Goal: Task Accomplishment & Management: Use online tool/utility

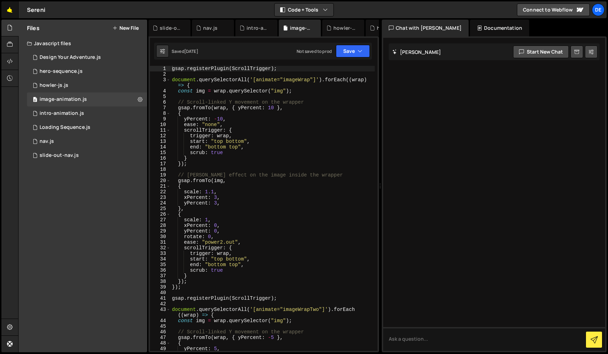
click at [9, 9] on link "🤙" at bounding box center [9, 9] width 17 height 17
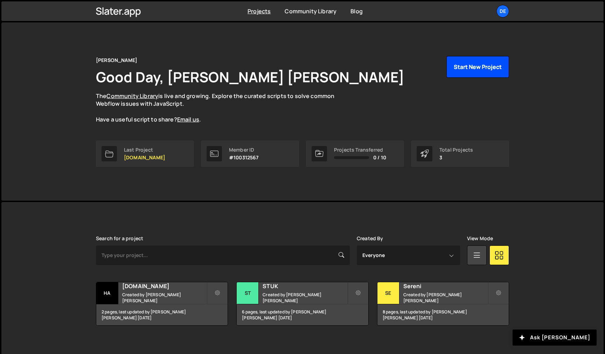
click at [479, 68] on button "Start New Project" at bounding box center [478, 67] width 63 height 22
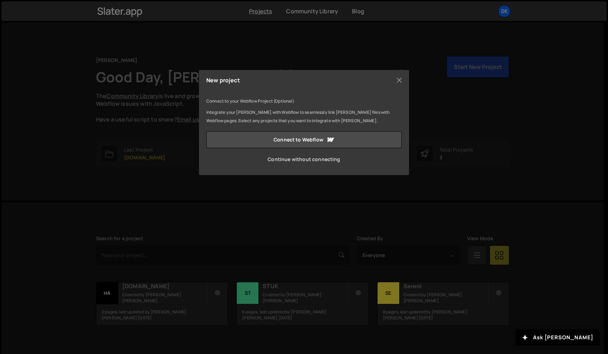
click at [299, 160] on link "Continue without connecting" at bounding box center [303, 159] width 195 height 17
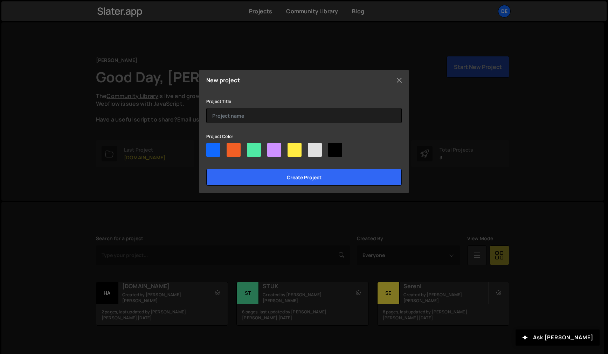
click at [339, 152] on div at bounding box center [335, 150] width 14 height 14
click at [333, 147] on input"] "radio" at bounding box center [330, 145] width 5 height 5
radio input"] "true"
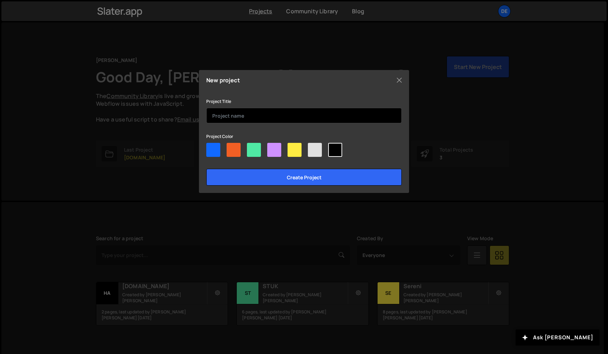
click at [269, 119] on input "text" at bounding box center [303, 115] width 195 height 15
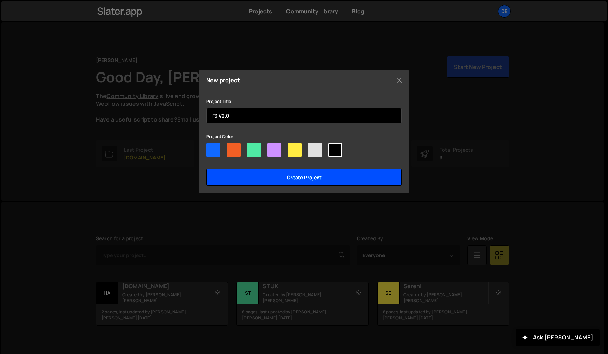
type input "F3 V2.0"
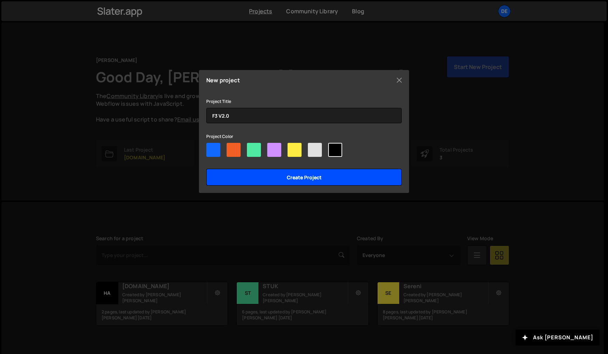
click at [286, 177] on input "Create project" at bounding box center [303, 177] width 195 height 17
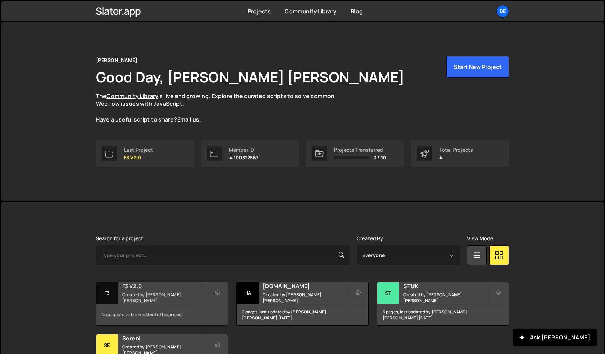
click at [153, 293] on div "F3 V2.0 Created by Dewald Venter" at bounding box center [161, 293] width 131 height 22
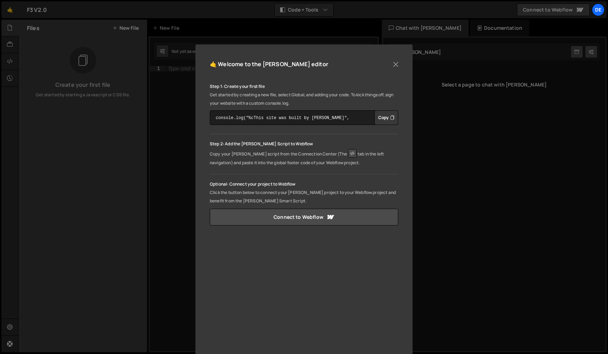
scroll to position [48, 0]
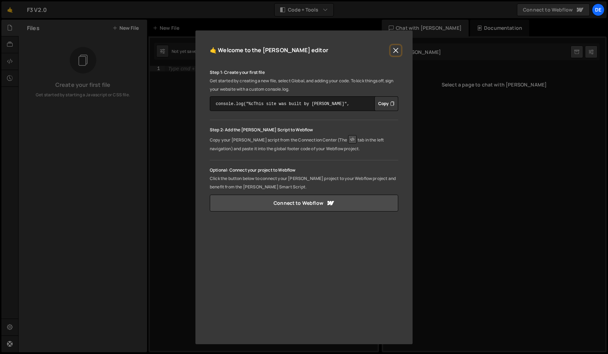
click at [395, 51] on button "Close" at bounding box center [396, 50] width 11 height 11
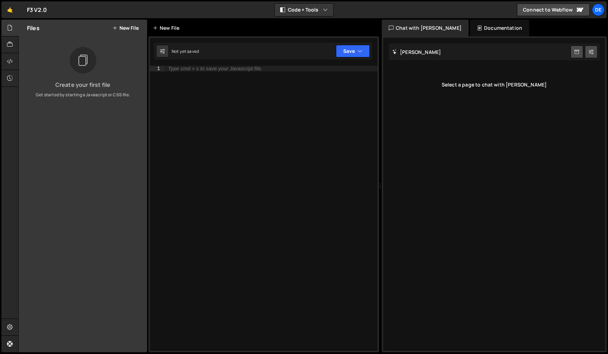
click at [169, 30] on div "New File" at bounding box center [167, 28] width 29 height 7
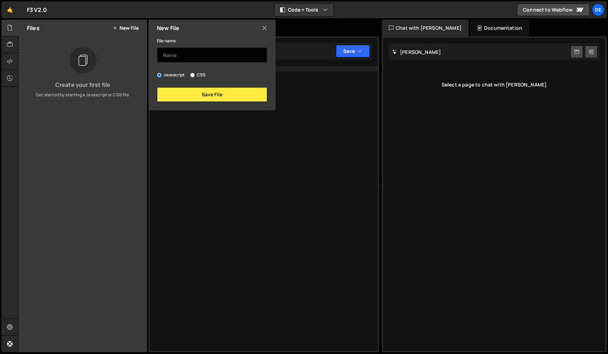
click at [178, 52] on input "text" at bounding box center [212, 54] width 110 height 15
type input "Home"
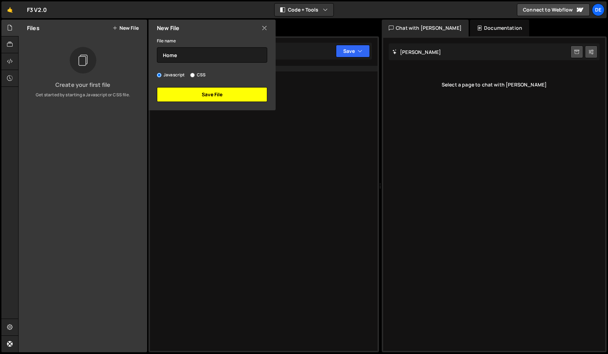
click at [207, 94] on button "Save File" at bounding box center [212, 94] width 110 height 15
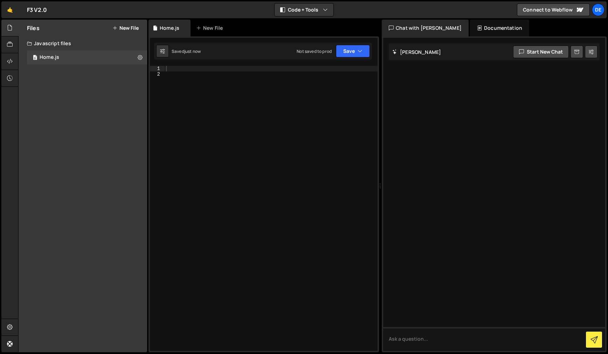
click at [192, 121] on div at bounding box center [271, 214] width 213 height 296
click at [176, 69] on div at bounding box center [271, 214] width 213 height 296
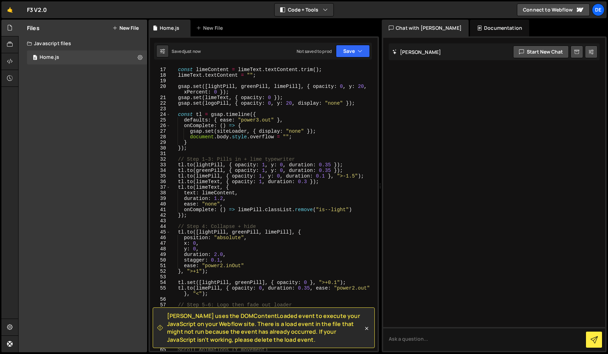
scroll to position [0, 0]
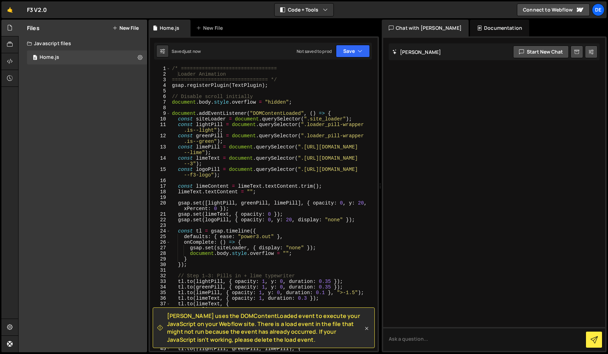
click at [366, 329] on icon at bounding box center [366, 328] width 7 height 7
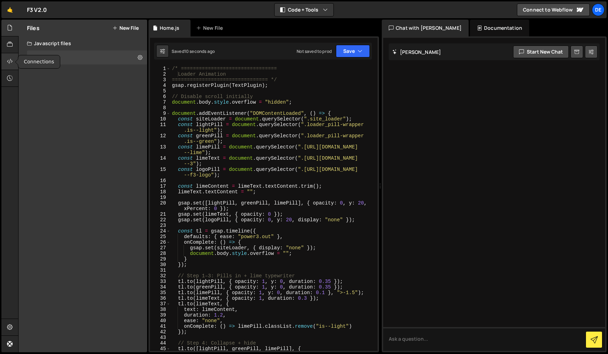
click at [11, 62] on icon at bounding box center [10, 61] width 6 height 8
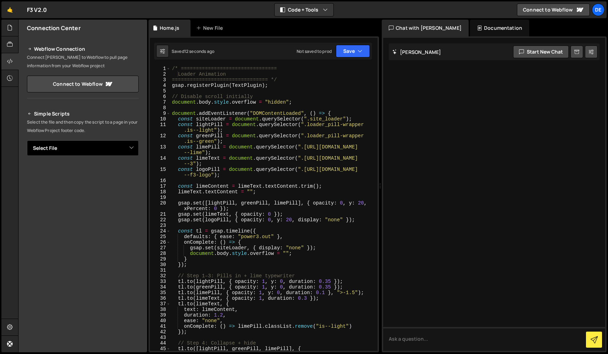
click at [77, 154] on select "Select File Home.js" at bounding box center [83, 147] width 112 height 15
select select "47022"
click at [27, 140] on select "Select File Home.js" at bounding box center [83, 147] width 112 height 15
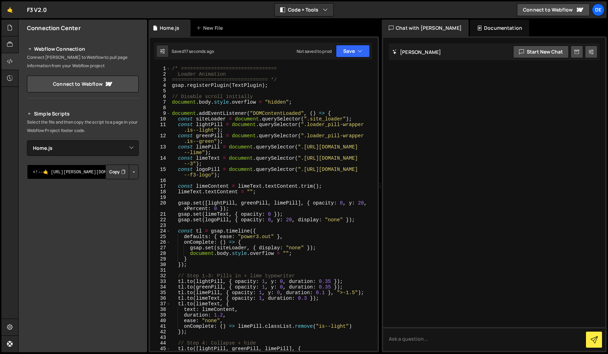
click at [71, 175] on textarea "<!--🤙 [URL][PERSON_NAME][DOMAIN_NAME]> <script>document.addEventListener("DOMCo…" at bounding box center [83, 172] width 112 height 15
click at [134, 173] on button "Button group with nested dropdown" at bounding box center [134, 172] width 10 height 15
click at [123, 183] on link "Copy Staging js" at bounding box center [109, 185] width 58 height 10
click at [354, 54] on button "Save" at bounding box center [353, 51] width 34 height 13
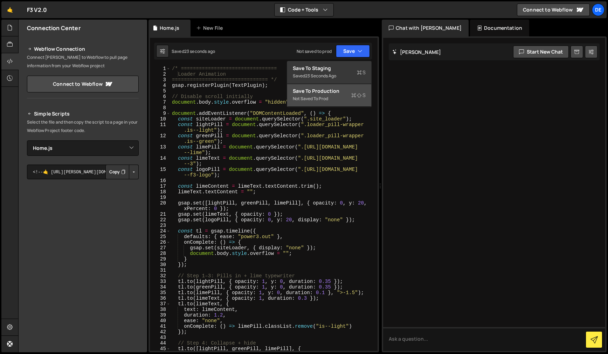
click at [325, 92] on div "Save to Production S" at bounding box center [329, 91] width 73 height 7
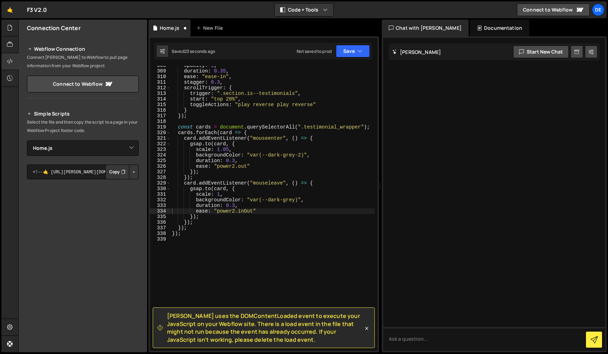
scroll to position [1892, 0]
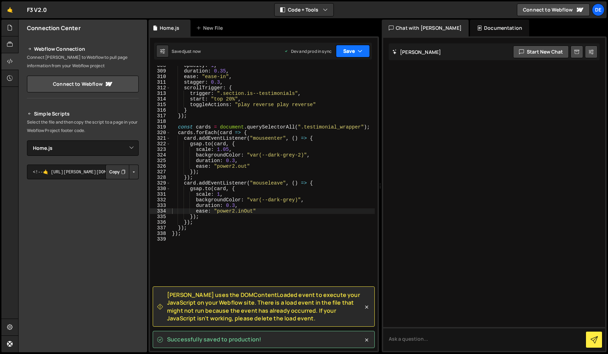
click at [350, 50] on button "Save" at bounding box center [353, 51] width 34 height 13
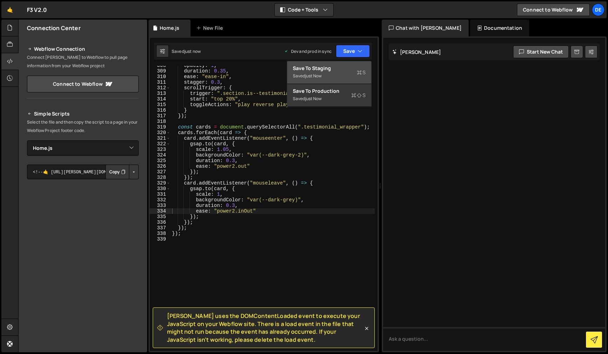
click at [333, 70] on div "Save to Staging S" at bounding box center [329, 68] width 73 height 7
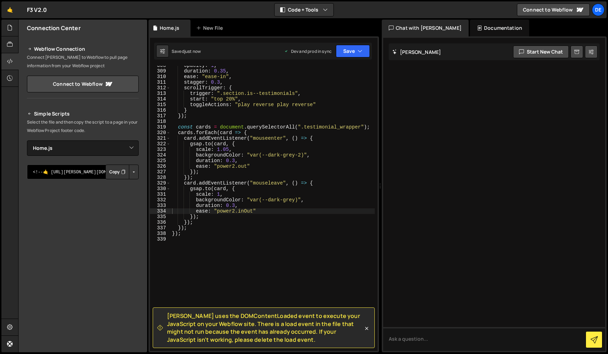
drag, startPoint x: 74, startPoint y: 174, endPoint x: 113, endPoint y: 174, distance: 38.5
click at [75, 174] on textarea "<!--🤙 [URL][PERSON_NAME][DOMAIN_NAME]> <script>document.addEventListener("DOMCo…" at bounding box center [83, 172] width 112 height 15
click at [133, 173] on button "Button group with nested dropdown" at bounding box center [134, 172] width 10 height 15
click at [124, 184] on link "Copy Staging js" at bounding box center [109, 185] width 58 height 10
click at [57, 170] on textarea "<!--🤙 [URL][PERSON_NAME][DOMAIN_NAME]> <script>document.addEventListener("DOMCo…" at bounding box center [83, 172] width 112 height 15
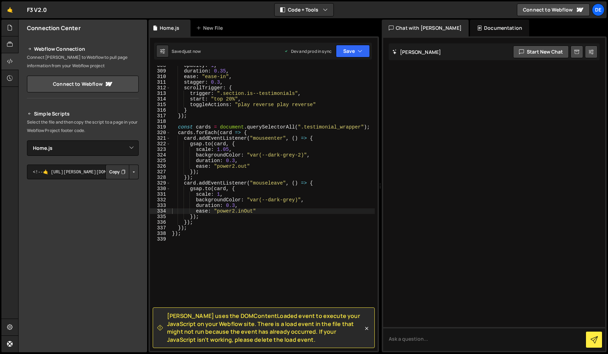
click at [108, 174] on button "Copy" at bounding box center [117, 172] width 24 height 15
click at [135, 174] on button "Button group with nested dropdown" at bounding box center [134, 172] width 10 height 15
click at [126, 192] on link "Copy Production js" at bounding box center [109, 195] width 58 height 10
click at [113, 175] on button "Copy" at bounding box center [117, 172] width 24 height 15
click at [359, 51] on icon "button" at bounding box center [360, 51] width 5 height 7
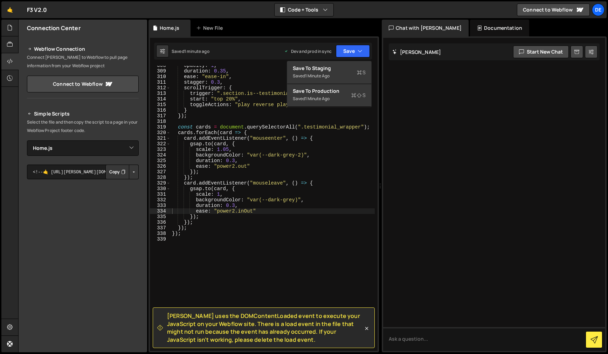
click at [417, 117] on div at bounding box center [494, 194] width 222 height 313
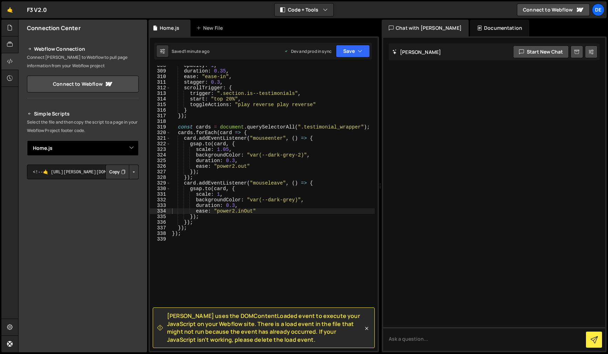
click at [129, 151] on select "Select File Home.js" at bounding box center [83, 147] width 112 height 15
click at [27, 140] on select "Select File Home.js" at bounding box center [83, 147] width 112 height 15
click at [61, 173] on textarea "<!--🤙 [URL][PERSON_NAME][DOMAIN_NAME]> <script>document.addEventListener("DOMCo…" at bounding box center [83, 172] width 112 height 15
click at [91, 175] on textarea "<!--🤙 [URL][PERSON_NAME][DOMAIN_NAME]> <script>document.addEventListener("DOMCo…" at bounding box center [83, 172] width 112 height 15
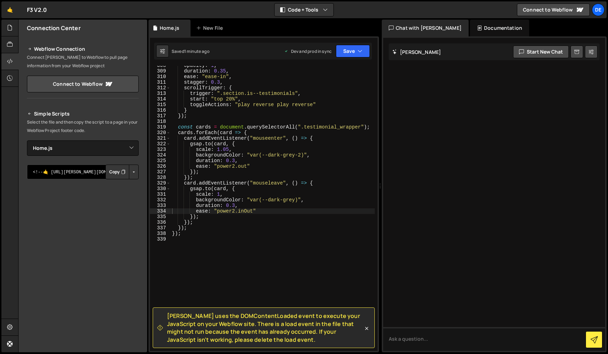
drag, startPoint x: 70, startPoint y: 174, endPoint x: 26, endPoint y: 174, distance: 43.8
click at [26, 174] on div "Simple Scripts Select the file and then copy the script to a page in your Webfl…" at bounding box center [83, 212] width 129 height 222
click at [38, 172] on textarea "<!--🤙 [URL][PERSON_NAME][DOMAIN_NAME]> <script>document.addEventListener("DOMCo…" at bounding box center [83, 172] width 112 height 15
click at [40, 172] on textarea "<!--🤙 [URL][PERSON_NAME][DOMAIN_NAME]> <script>document.addEventListener("DOMCo…" at bounding box center [83, 172] width 112 height 15
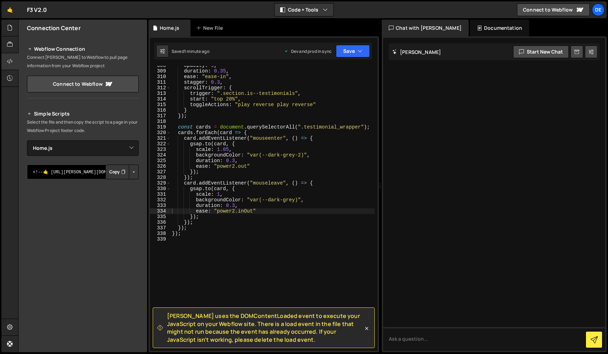
click at [40, 172] on textarea "<!--🤙 [URL][PERSON_NAME][DOMAIN_NAME]> <script>document.addEventListener("DOMCo…" at bounding box center [83, 172] width 112 height 15
click at [46, 172] on textarea "<!--🤙 [URL][PERSON_NAME][DOMAIN_NAME]> <script>document.addEventListener("DOMCo…" at bounding box center [83, 172] width 112 height 15
drag, startPoint x: 40, startPoint y: 173, endPoint x: 36, endPoint y: 173, distance: 3.9
click at [39, 173] on textarea "<!--🤙 [URL][PERSON_NAME][DOMAIN_NAME]> <script>document.addEventListener("DOMCo…" at bounding box center [83, 172] width 112 height 15
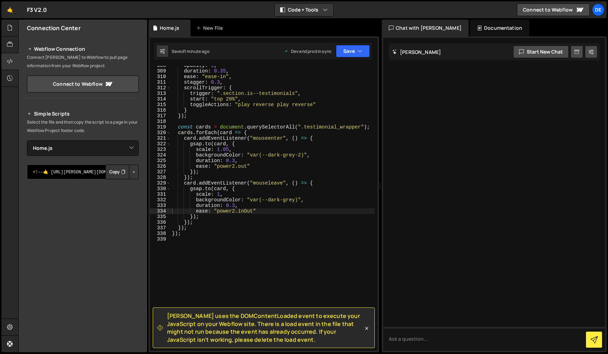
click at [38, 173] on textarea "<!--🤙 [URL][PERSON_NAME][DOMAIN_NAME]> <script>document.addEventListener("DOMCo…" at bounding box center [83, 172] width 112 height 15
click at [63, 174] on textarea "<!--🤙 [URL][PERSON_NAME][DOMAIN_NAME]> <script>document.addEventListener("DOMCo…" at bounding box center [83, 172] width 112 height 15
type textarea "<!--🤙 [URL][PERSON_NAME][DOMAIN_NAME]> <script>document.addEventListener("DOMCo…"
click at [109, 190] on div "Simple Scripts Select the file and then copy the script to a page in your Webfl…" at bounding box center [83, 217] width 112 height 214
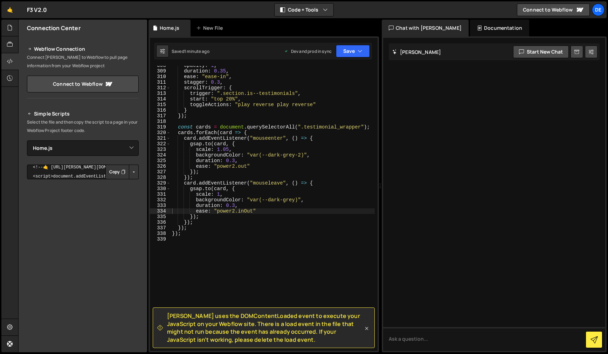
click at [367, 326] on icon at bounding box center [366, 328] width 7 height 7
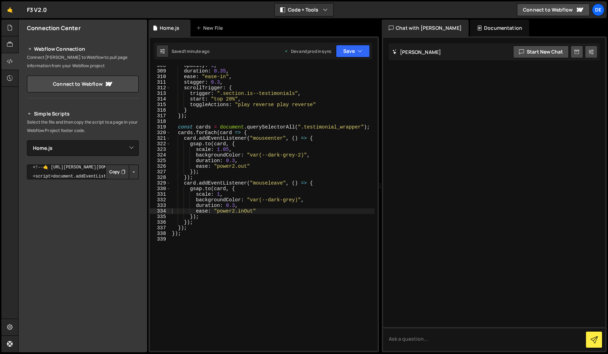
click at [130, 178] on button "Button group with nested dropdown" at bounding box center [134, 172] width 10 height 15
click at [116, 184] on link "Copy Staging js" at bounding box center [109, 185] width 58 height 10
click at [84, 166] on textarea "<!--🤙 [URL][PERSON_NAME][DOMAIN_NAME]> <script>document.addEventListener("DOMCo…" at bounding box center [83, 172] width 112 height 15
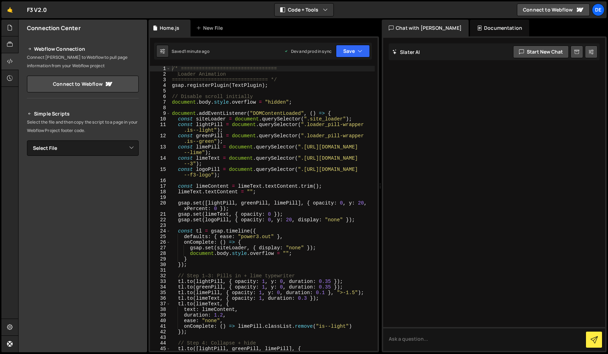
click at [103, 137] on div "Simple Scripts Select the file and then copy the script to a page in your Webfl…" at bounding box center [83, 205] width 112 height 191
click at [101, 144] on select "Select File Home.js" at bounding box center [83, 147] width 112 height 15
select select "47022"
click at [27, 140] on select "Select File Home.js" at bounding box center [83, 147] width 112 height 15
click at [135, 173] on button "Button group with nested dropdown" at bounding box center [134, 172] width 10 height 15
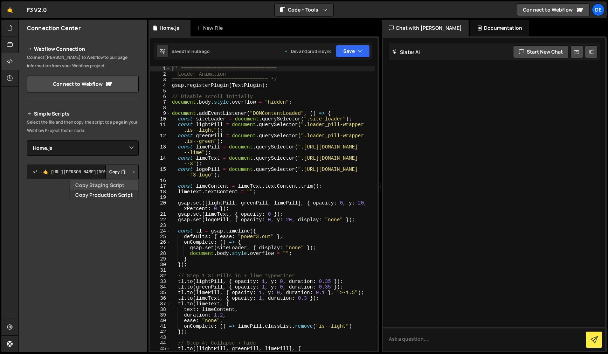
click at [108, 186] on link "Copy Staging Script" at bounding box center [104, 185] width 69 height 10
click at [118, 171] on button "Copy" at bounding box center [117, 172] width 24 height 15
click at [94, 82] on link "Connect to Webflow" at bounding box center [83, 84] width 112 height 17
select select "47022"
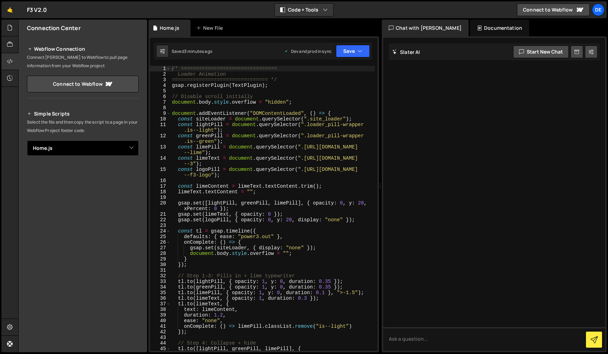
click at [115, 150] on select "Select File Home.js" at bounding box center [83, 147] width 112 height 15
click at [157, 57] on div "Saved 3 minutes ago Dev and prod in sync Upgrade to Edit Save Save to Staging S…" at bounding box center [263, 51] width 218 height 17
click at [161, 55] on button at bounding box center [162, 51] width 13 height 13
select select "editor"
select select "ace/theme/monokai"
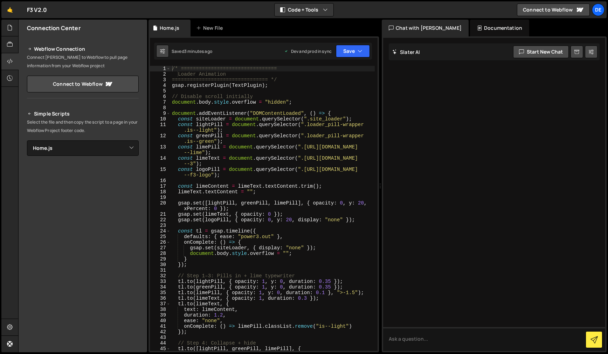
type input "14"
checkbox input "true"
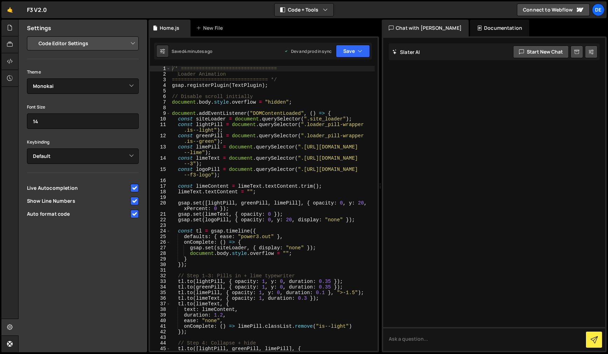
click at [102, 263] on div "Settings Project Settings Code Editor Settings Chat Settings Project Title F3 V…" at bounding box center [83, 186] width 129 height 333
click at [471, 181] on div at bounding box center [494, 194] width 222 height 313
click at [15, 63] on div "Connections" at bounding box center [9, 53] width 17 height 67
click at [11, 63] on icon at bounding box center [10, 61] width 6 height 8
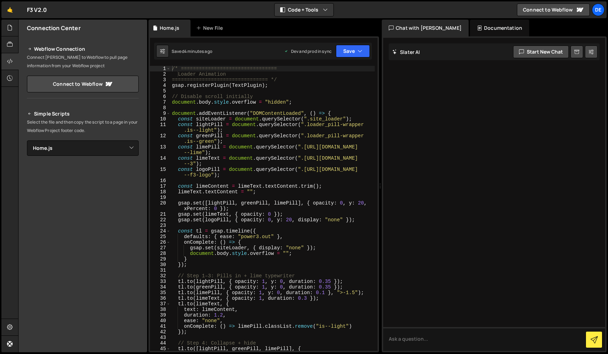
click at [35, 7] on div "🤙 F3 V2.0 ⚠️ Code is being edited in another browser" at bounding box center [24, 9] width 46 height 17
drag, startPoint x: 70, startPoint y: 338, endPoint x: 66, endPoint y: 340, distance: 4.6
click at [69, 339] on div "Connection Center Webflow Connection Connect Slater to Webflow to pull page inf…" at bounding box center [83, 186] width 129 height 333
click at [10, 328] on icon at bounding box center [10, 327] width 6 height 8
select select "project"
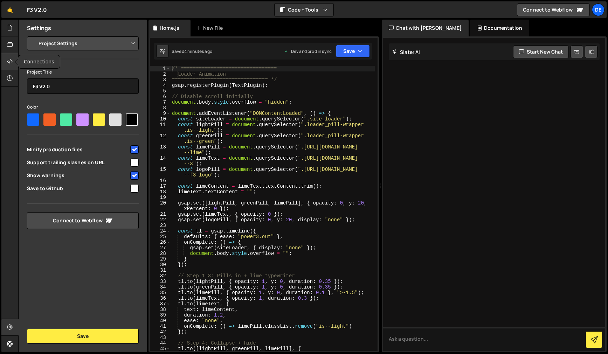
click at [7, 60] on icon at bounding box center [10, 61] width 6 height 8
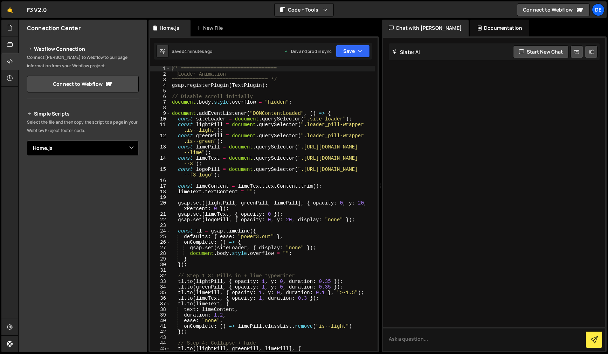
click at [132, 149] on select "Select File Home.js" at bounding box center [83, 147] width 112 height 15
click at [27, 140] on select "Select File Home.js" at bounding box center [83, 147] width 112 height 15
click at [97, 163] on div "Simple Scripts Select the file and then copy the script to a page in your Webfl…" at bounding box center [83, 205] width 112 height 191
click at [128, 144] on select "Select File Home.js" at bounding box center [83, 147] width 112 height 15
click at [27, 140] on select "Select File Home.js" at bounding box center [83, 147] width 112 height 15
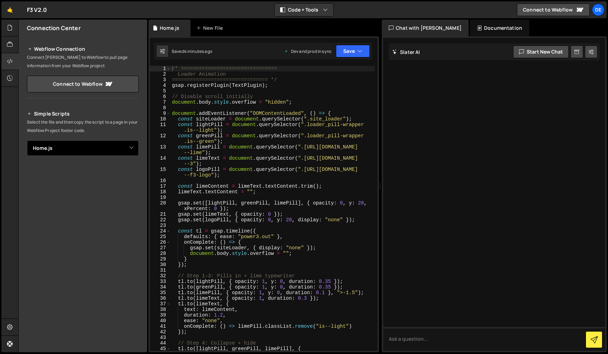
click at [72, 151] on select "Select File Home.js" at bounding box center [83, 147] width 112 height 15
click at [351, 50] on button "Save" at bounding box center [353, 51] width 34 height 13
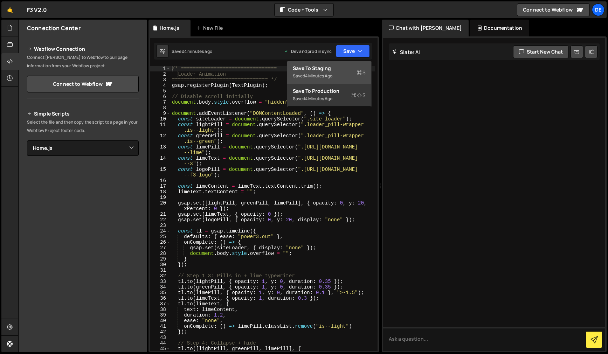
click at [337, 75] on div "Saved 4 minutes ago" at bounding box center [329, 76] width 73 height 8
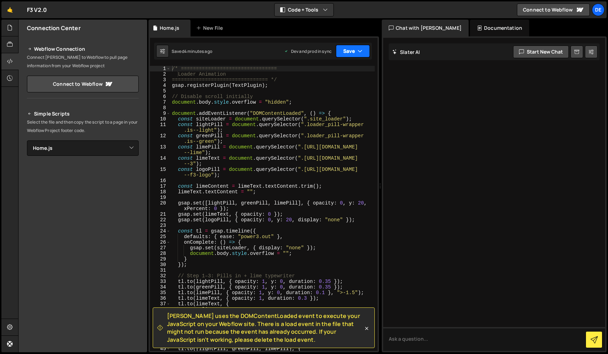
click at [355, 49] on button "Save" at bounding box center [353, 51] width 34 height 13
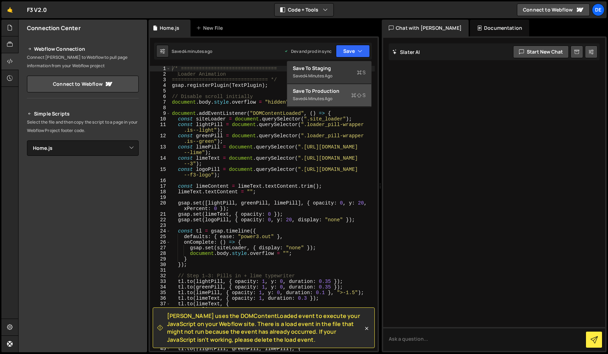
click at [339, 99] on div "Saved 4 minutes ago" at bounding box center [329, 99] width 73 height 8
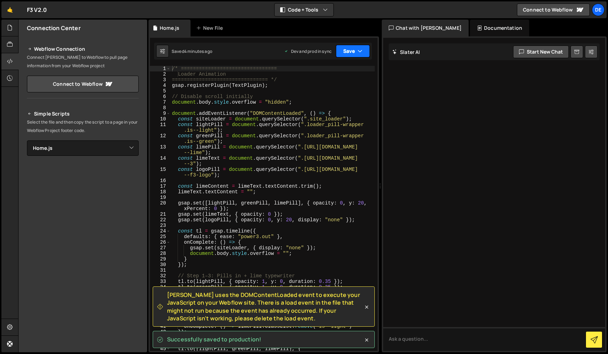
click at [344, 51] on button "Save" at bounding box center [353, 51] width 34 height 13
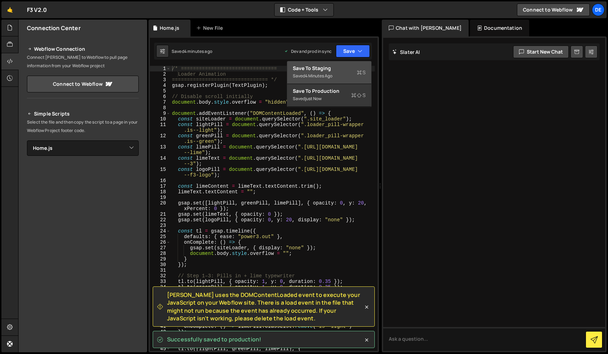
click at [338, 72] on div "Saved 4 minutes ago" at bounding box center [329, 76] width 73 height 8
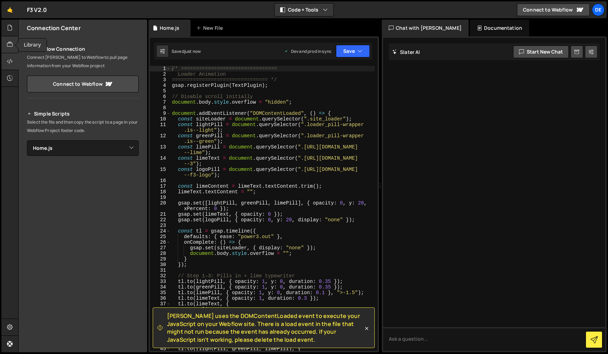
click at [11, 48] on icon at bounding box center [10, 45] width 6 height 8
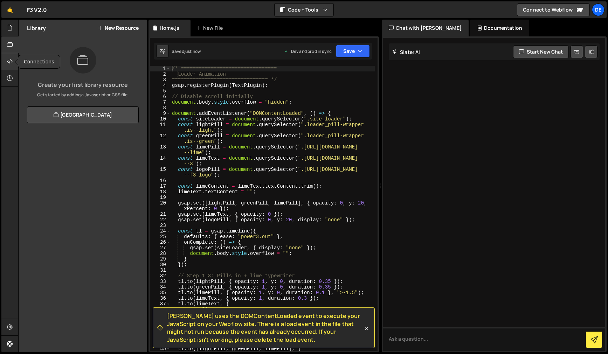
click at [11, 61] on icon at bounding box center [10, 61] width 6 height 8
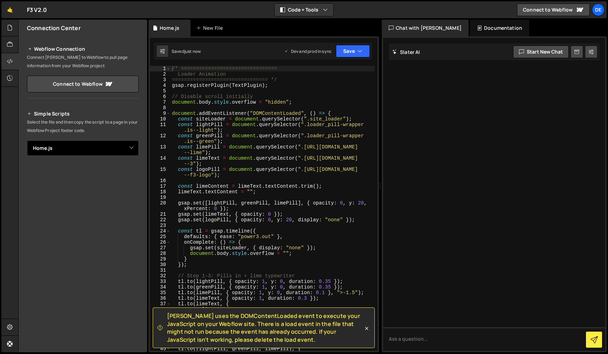
click at [131, 146] on select "Select File Home.js" at bounding box center [83, 147] width 112 height 15
click at [27, 140] on select "Select File Home.js" at bounding box center [83, 147] width 112 height 15
click at [74, 163] on div "Simple Scripts Select the file and then copy the script to a page in your Webfl…" at bounding box center [83, 205] width 112 height 191
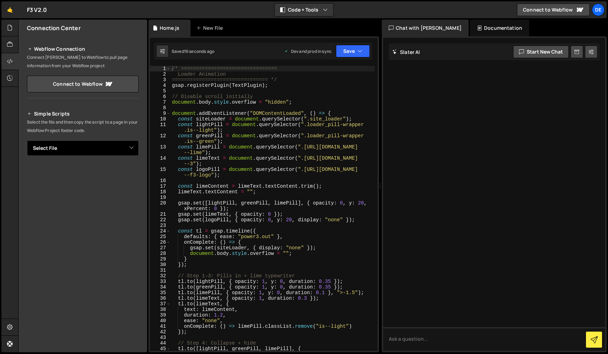
click at [117, 146] on select "Select File Home.js" at bounding box center [83, 147] width 112 height 15
select select "47022"
click at [27, 140] on select "Select File Home.js" at bounding box center [83, 147] width 112 height 15
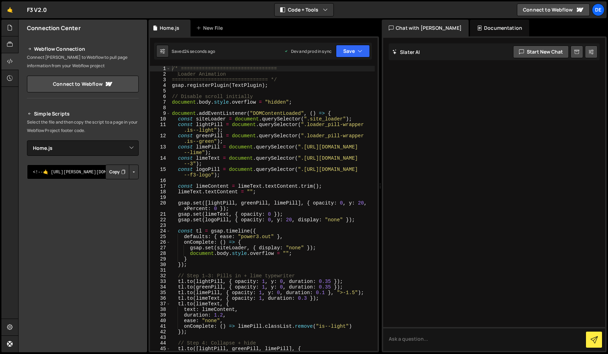
click at [77, 171] on textarea "<!--🤙 https://slater.app/17079/47022.js--> <script>document.addEventListener("D…" at bounding box center [83, 172] width 112 height 15
click at [110, 173] on button "Copy" at bounding box center [117, 172] width 24 height 15
click at [435, 257] on div at bounding box center [494, 194] width 222 height 313
drag, startPoint x: 8, startPoint y: 153, endPoint x: 15, endPoint y: 135, distance: 19.5
click at [9, 152] on div at bounding box center [9, 186] width 17 height 333
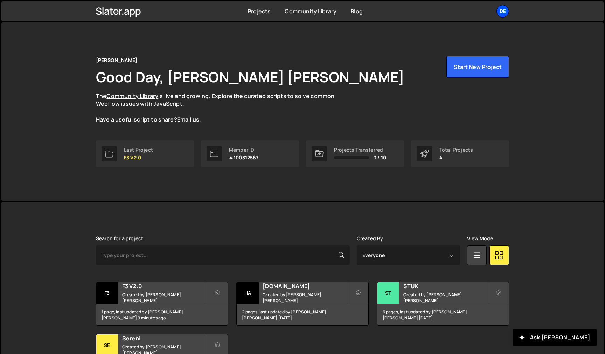
click at [505, 13] on div "De" at bounding box center [503, 11] width 13 height 13
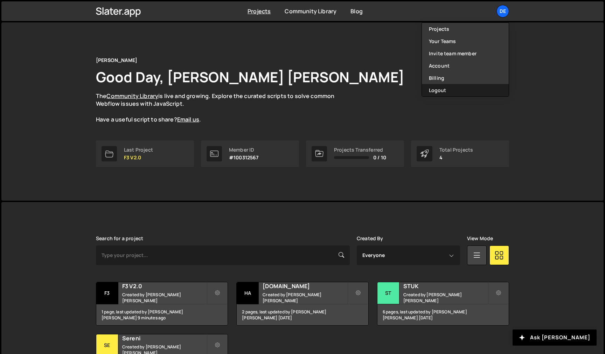
click at [446, 86] on button "Logout" at bounding box center [465, 90] width 87 height 12
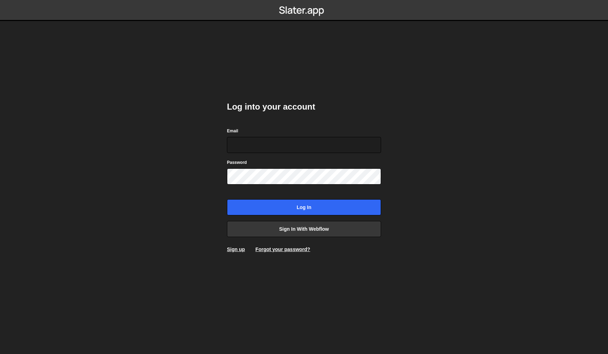
type input "[EMAIL_ADDRESS][DOMAIN_NAME]"
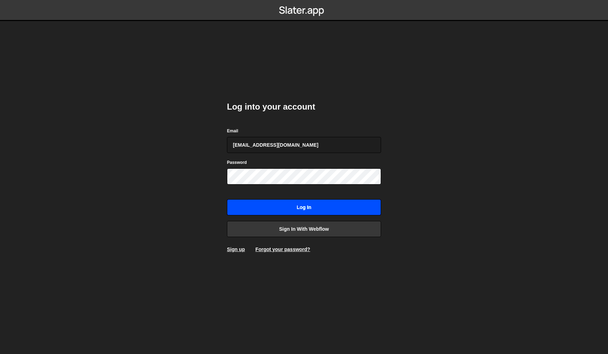
click at [326, 204] on input "Log in" at bounding box center [304, 207] width 154 height 16
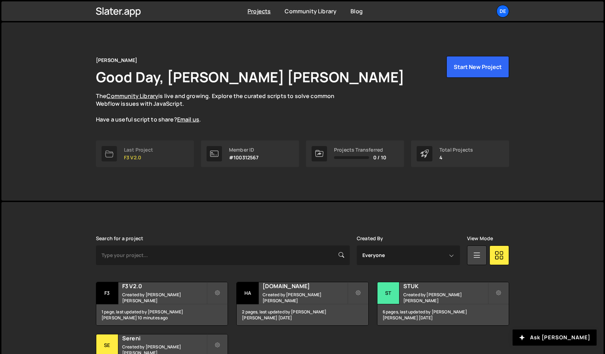
click at [130, 155] on p "F3 V2.0" at bounding box center [138, 158] width 29 height 6
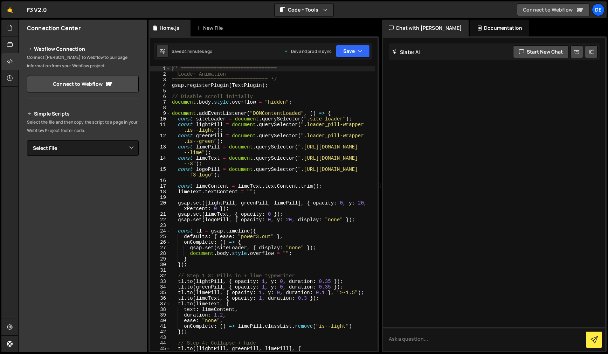
click at [551, 10] on link "Connect to Webflow" at bounding box center [553, 10] width 73 height 13
click at [212, 30] on div "New File" at bounding box center [210, 28] width 29 height 7
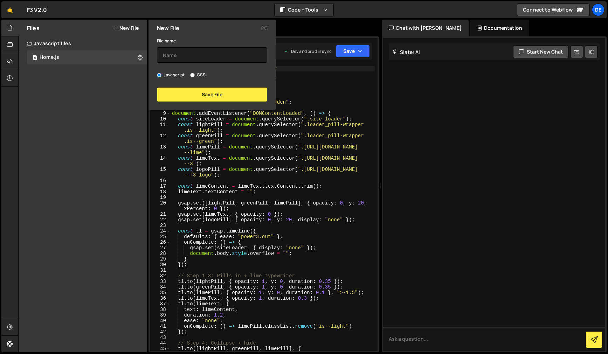
click at [264, 28] on icon at bounding box center [265, 28] width 6 height 8
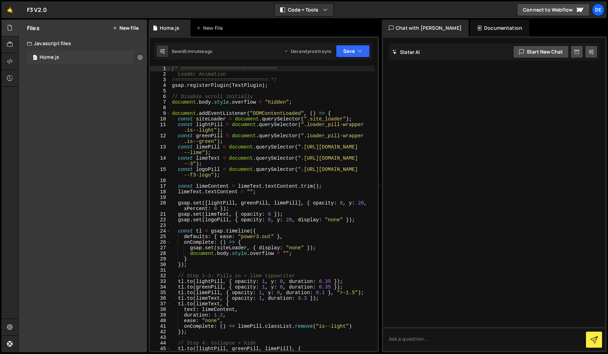
click at [137, 57] on button at bounding box center [140, 57] width 13 height 13
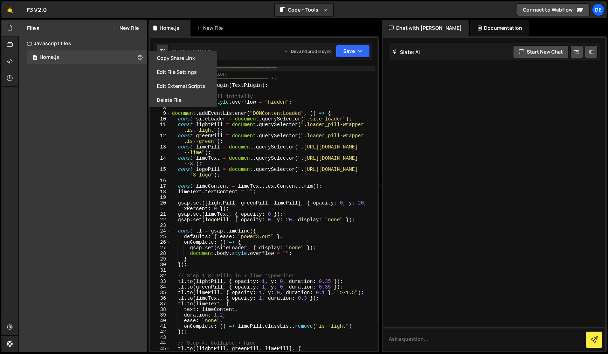
click at [163, 71] on button "Edit File Settings" at bounding box center [183, 72] width 69 height 14
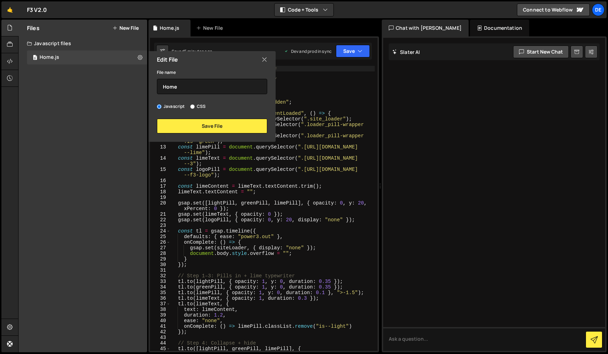
click at [255, 56] on div "Edit File" at bounding box center [212, 59] width 127 height 17
drag, startPoint x: 264, startPoint y: 58, endPoint x: 222, endPoint y: 56, distance: 42.4
click at [264, 58] on icon at bounding box center [265, 60] width 6 height 8
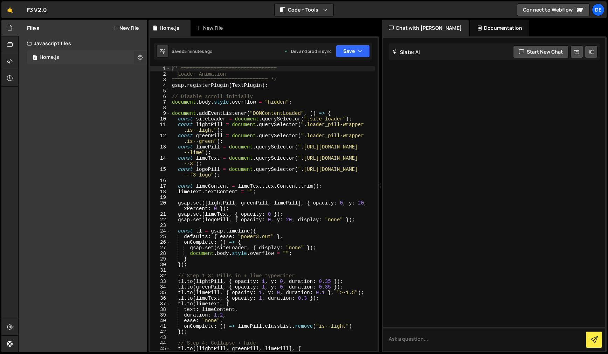
click at [138, 57] on icon at bounding box center [140, 57] width 5 height 7
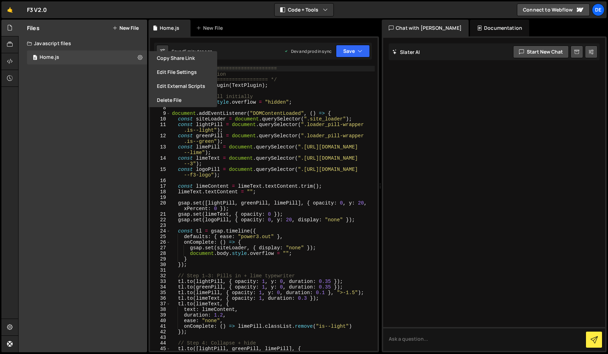
click at [194, 85] on button "Edit External Scripts" at bounding box center [183, 86] width 69 height 14
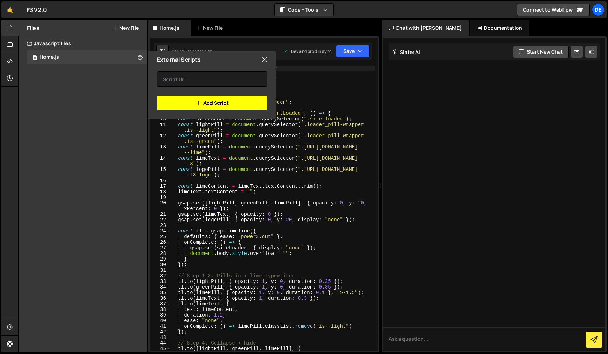
click at [213, 104] on button "Add Script" at bounding box center [212, 103] width 110 height 15
drag, startPoint x: 264, startPoint y: 60, endPoint x: 232, endPoint y: 60, distance: 31.9
click at [263, 60] on icon at bounding box center [265, 60] width 6 height 8
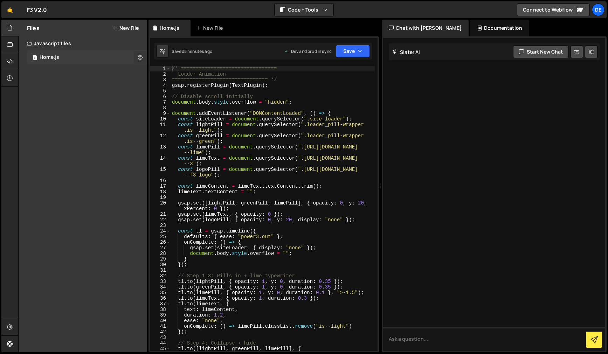
click at [143, 59] on button at bounding box center [140, 57] width 13 height 13
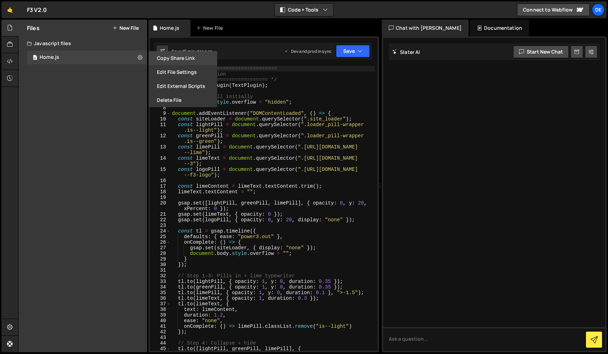
click at [168, 60] on button "Copy share link" at bounding box center [183, 58] width 69 height 14
click at [110, 170] on div "Files New File Javascript files 0 Home.js 0 CSS files Copy share link Edit File…" at bounding box center [83, 186] width 129 height 333
click at [435, 165] on div at bounding box center [494, 194] width 222 height 313
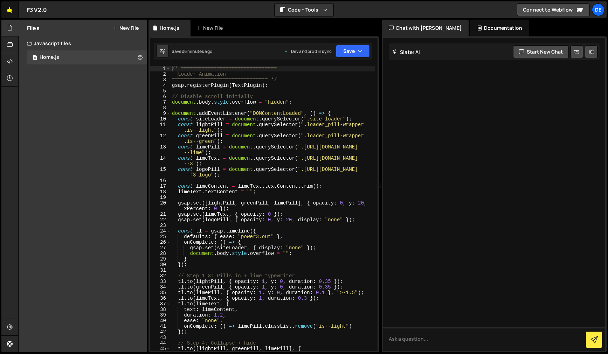
click at [12, 12] on link "🤙" at bounding box center [9, 9] width 17 height 17
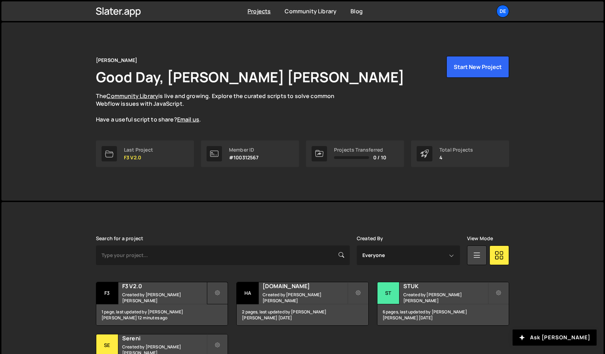
click at [216, 292] on icon at bounding box center [217, 293] width 5 height 7
drag, startPoint x: 28, startPoint y: 278, endPoint x: 119, endPoint y: 287, distance: 91.5
click at [36, 279] on div "[PERSON_NAME] is designed for desktop use. Please use a larger screen to access…" at bounding box center [302, 306] width 603 height 209
click at [110, 291] on div "F3" at bounding box center [107, 293] width 22 height 22
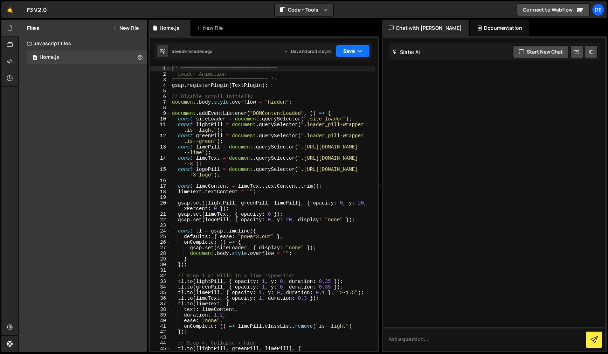
click at [369, 53] on button "Save" at bounding box center [353, 51] width 34 height 13
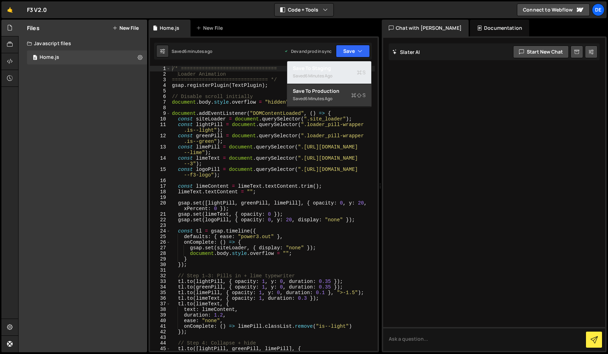
click at [347, 70] on div "Save to Staging S" at bounding box center [329, 68] width 73 height 7
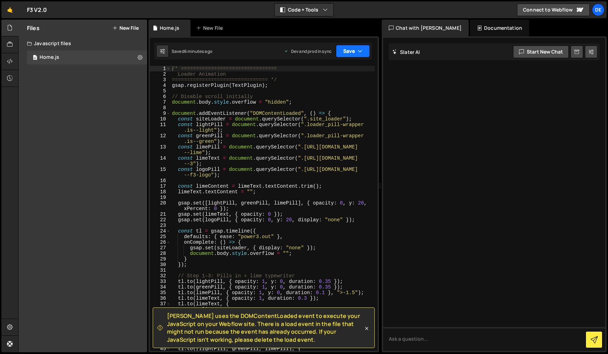
click at [360, 49] on icon "button" at bounding box center [360, 51] width 5 height 7
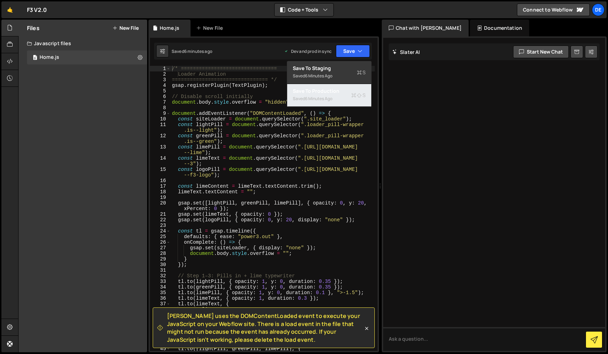
click at [346, 101] on div "Saved 6 minutes ago" at bounding box center [329, 99] width 73 height 8
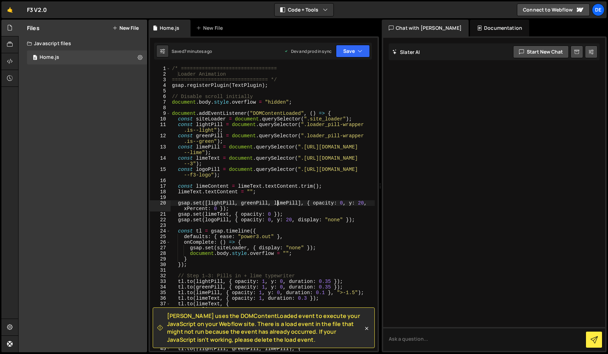
click at [278, 201] on div "/* ================================ Loader Animation ==========================…" at bounding box center [273, 214] width 204 height 296
type textarea "});"
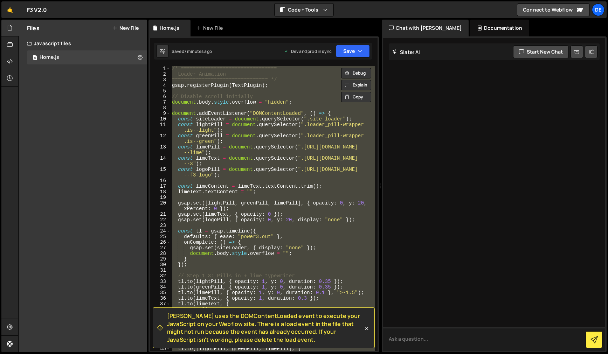
click at [452, 346] on textarea at bounding box center [494, 339] width 222 height 24
drag, startPoint x: 213, startPoint y: 316, endPoint x: 226, endPoint y: 317, distance: 13.7
click at [226, 317] on span "[PERSON_NAME] uses the DOMContentLoaded event to execute your JavaScript on you…" at bounding box center [265, 328] width 196 height 32
drag, startPoint x: 208, startPoint y: 319, endPoint x: 186, endPoint y: 319, distance: 21.7
click at [197, 319] on span "[PERSON_NAME] uses the DOMContentLoaded event to execute your JavaScript on you…" at bounding box center [265, 328] width 196 height 32
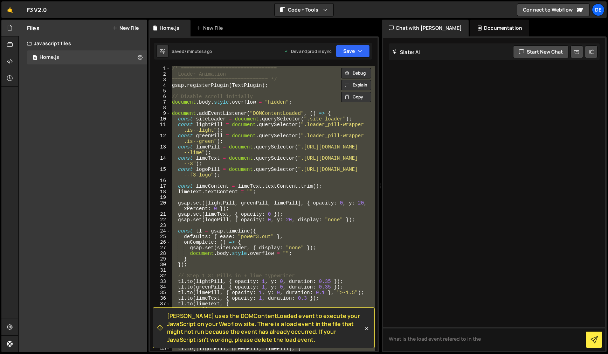
drag, startPoint x: 174, startPoint y: 318, endPoint x: 249, endPoint y: 340, distance: 78.7
click at [249, 340] on span "[PERSON_NAME] uses the DOMContentLoaded event to execute your JavaScript on you…" at bounding box center [265, 328] width 196 height 32
copy span "[PERSON_NAME] uses the DOMContentLoaded event to execute your JavaScript on you…"
drag, startPoint x: 433, startPoint y: 349, endPoint x: 472, endPoint y: 346, distance: 39.0
click at [435, 349] on textarea "What is the load event refered to in the" at bounding box center [494, 339] width 222 height 24
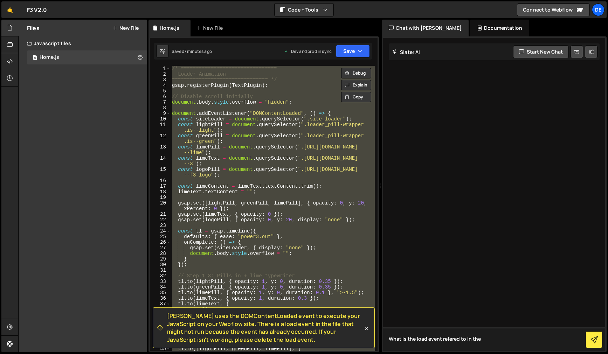
drag, startPoint x: 453, startPoint y: 341, endPoint x: 383, endPoint y: 342, distance: 70.4
click at [383, 342] on div "[PERSON_NAME] Start new chat Select a page to chat with [PERSON_NAME] What is t…" at bounding box center [494, 194] width 225 height 316
paste textarea "[PERSON_NAME] uses the DOMContentLoaded event to execute your JavaScript on you…"
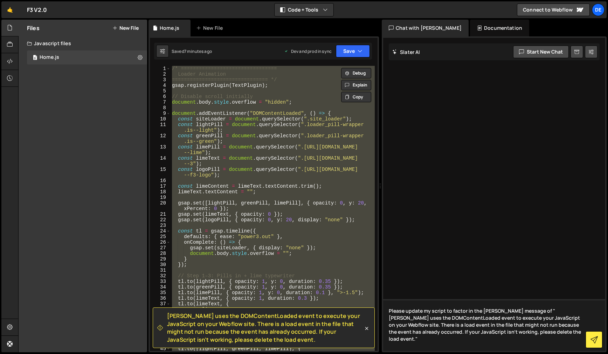
type textarea "Please update my script to factor in the [PERSON_NAME] message of "[PERSON_NAME…"
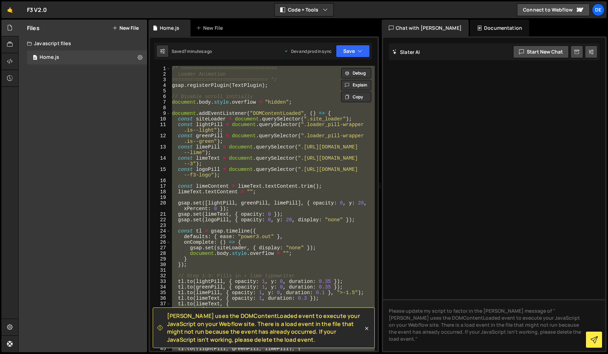
click at [252, 233] on div "/* ================================ Loader Animation ==========================…" at bounding box center [273, 208] width 204 height 285
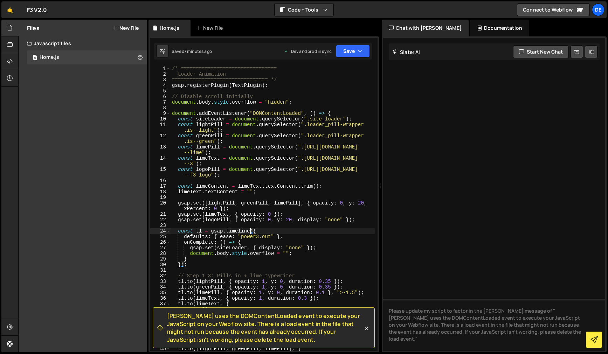
type textarea "});"
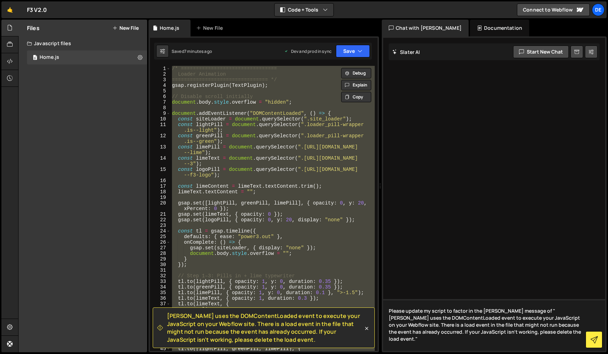
click at [469, 345] on textarea "Please update my script to factor in the [PERSON_NAME] message of "[PERSON_NAME…" at bounding box center [494, 325] width 222 height 52
paste textarea "/* ================================ Loader Animation ==========================…"
type textarea "Please update my script to factor in the [PERSON_NAME] message of "[PERSON_NAME…"
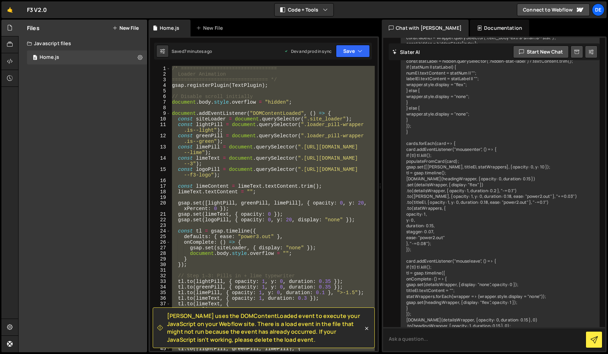
scroll to position [1466, 0]
click at [369, 329] on icon at bounding box center [366, 328] width 7 height 7
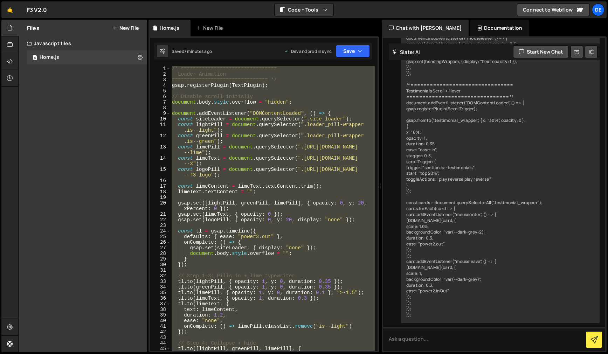
scroll to position [1853, 0]
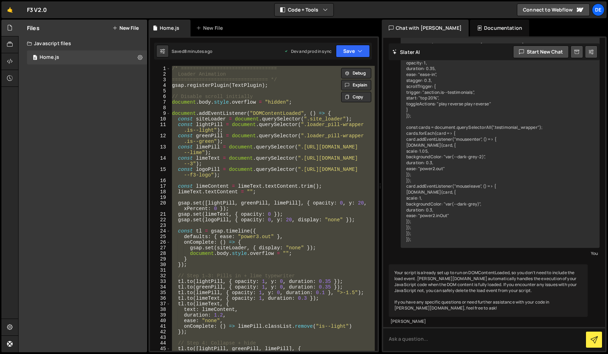
drag, startPoint x: 249, startPoint y: 247, endPoint x: 248, endPoint y: 251, distance: 4.4
click at [249, 247] on div "/* ================================ Loader Animation ==========================…" at bounding box center [273, 208] width 204 height 285
type textarea "gsap.set(siteLoader, { display: "none" });"
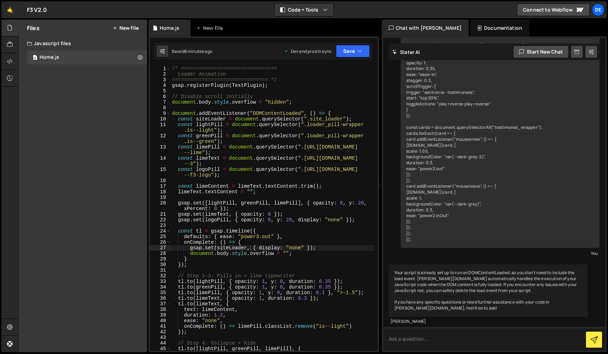
click at [462, 329] on textarea at bounding box center [494, 339] width 222 height 24
type textarea "Can you please remove that from my code?"
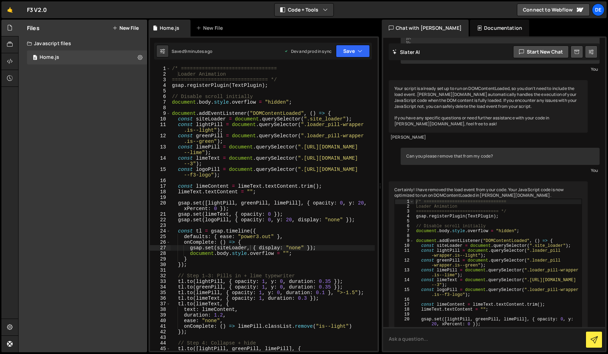
scroll to position [2063, 0]
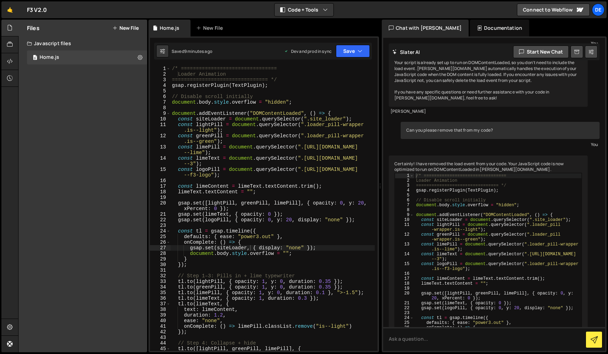
type textarea "const logoPill = document.querySelector(".loader_pill-wrapper.is--f3-logo");"
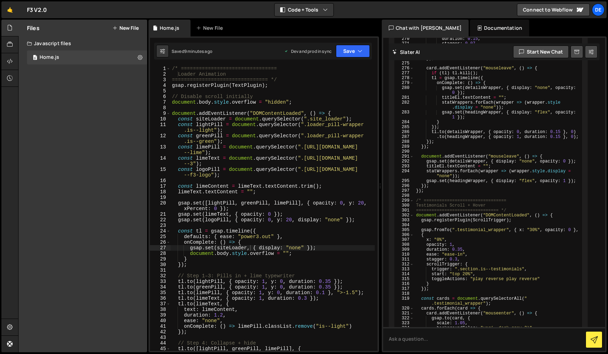
scroll to position [3798, 0]
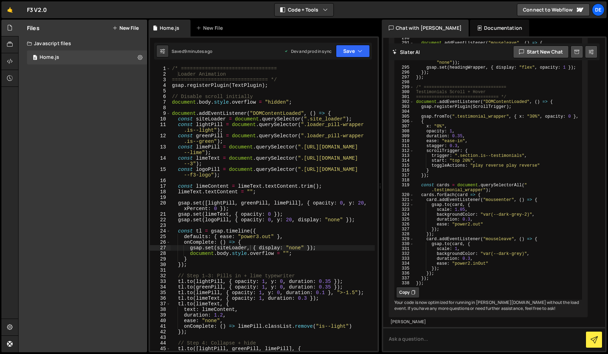
click at [414, 289] on icon at bounding box center [413, 292] width 4 height 7
click at [281, 233] on div "/* ================================ Loader Animation ==========================…" at bounding box center [273, 214] width 204 height 296
type textarea "});"
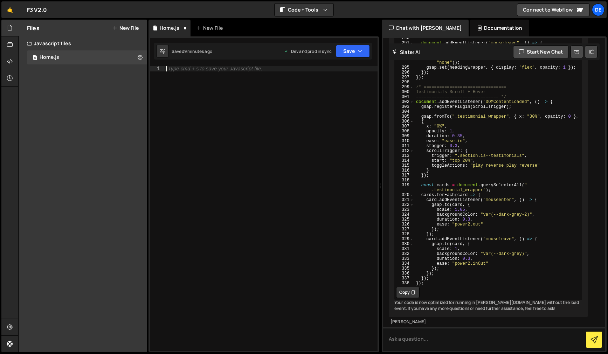
paste textarea "});"
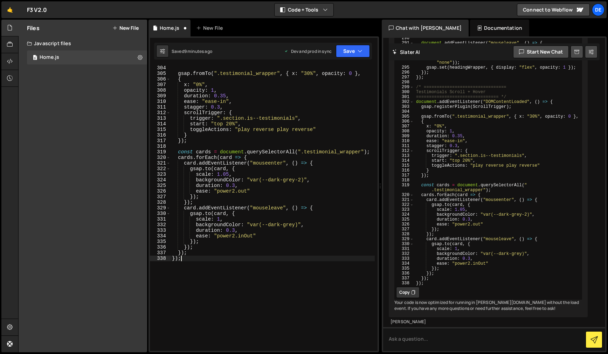
scroll to position [1917, 0]
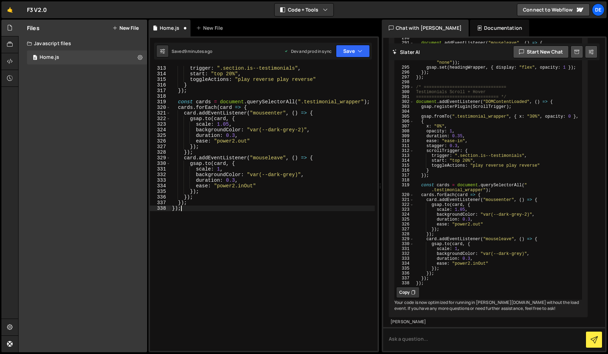
type textarea "});"
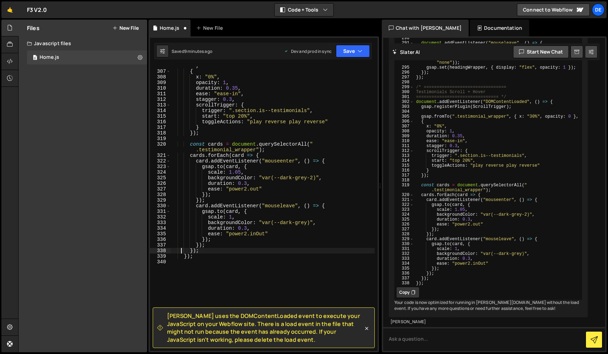
scroll to position [1920, 0]
click at [366, 330] on icon at bounding box center [366, 328] width 7 height 7
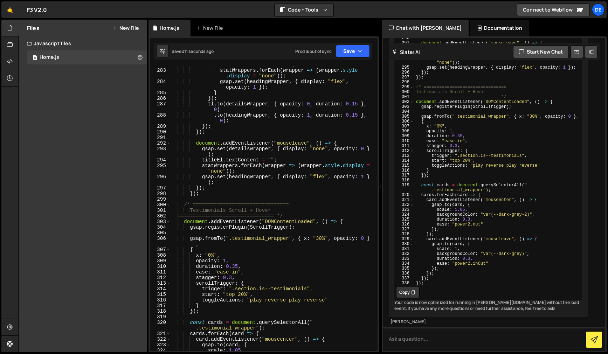
scroll to position [1741, 0]
click at [442, 341] on textarea at bounding box center [494, 339] width 222 height 24
type textarea "I still get that message?"
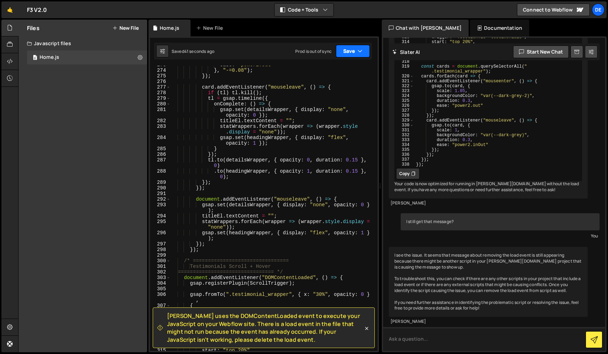
scroll to position [1685, 0]
click at [359, 51] on icon "button" at bounding box center [360, 51] width 5 height 7
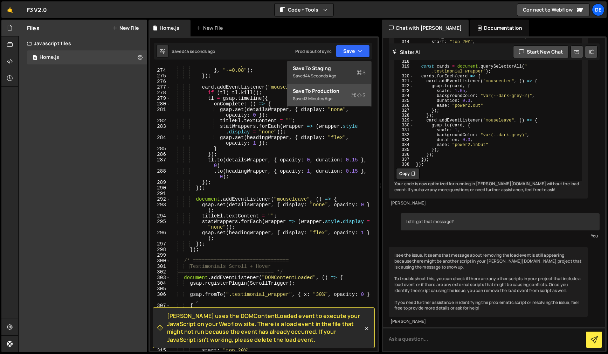
click at [331, 92] on div "Save to Production S" at bounding box center [329, 91] width 73 height 7
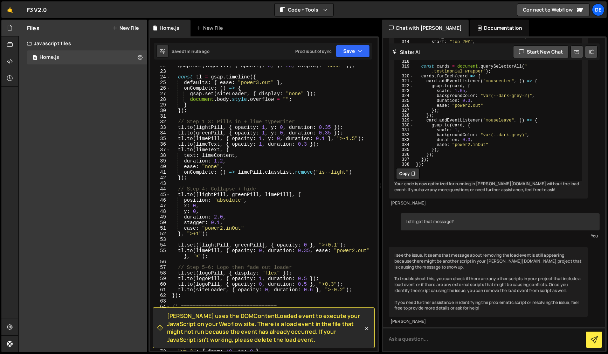
scroll to position [0, 0]
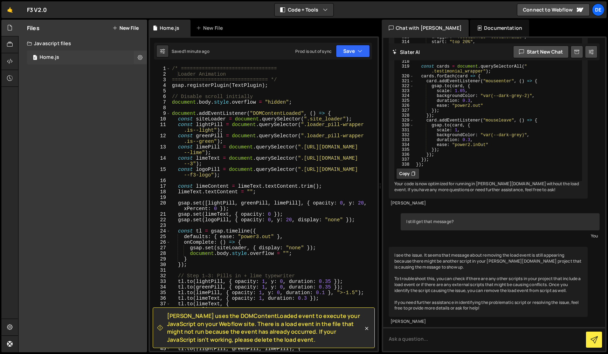
click at [79, 62] on div "0 Home.js 0" at bounding box center [87, 57] width 120 height 14
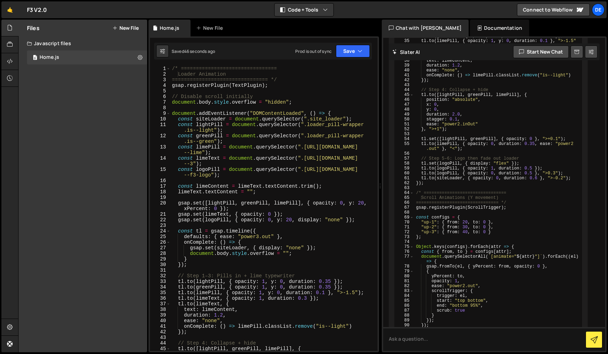
scroll to position [2419, 0]
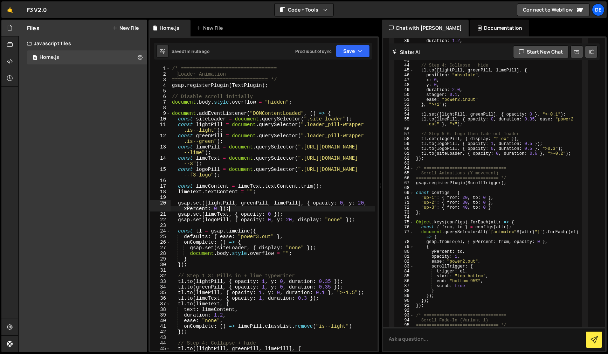
click at [277, 211] on div "/* ================================ Loader Animation ==========================…" at bounding box center [273, 214] width 204 height 296
type textarea "});"
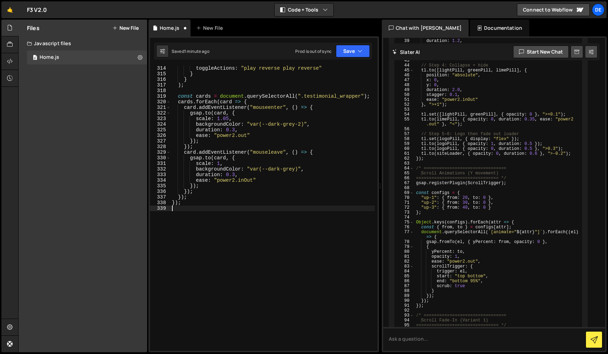
scroll to position [1900, 0]
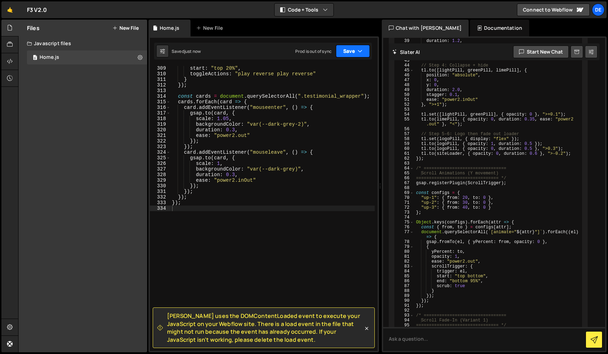
click at [353, 57] on button "Save" at bounding box center [353, 51] width 34 height 13
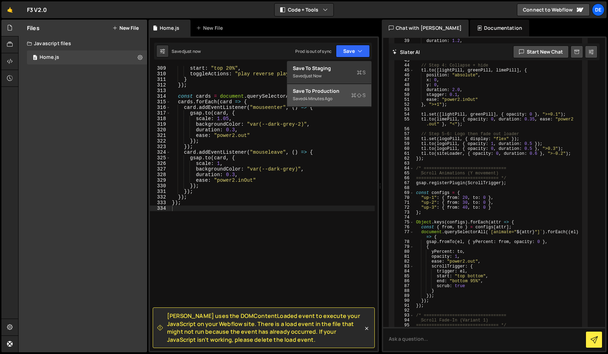
click at [314, 95] on div "Saved 4 minutes ago" at bounding box center [329, 99] width 73 height 8
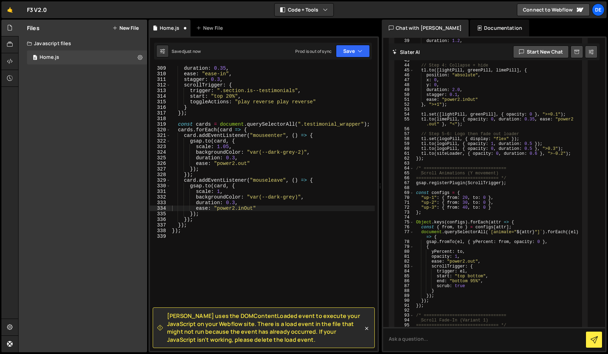
scroll to position [1895, 0]
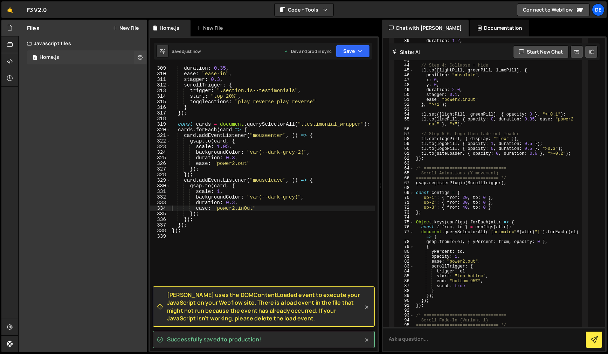
click at [102, 57] on div "0 Home.js 0" at bounding box center [87, 57] width 120 height 14
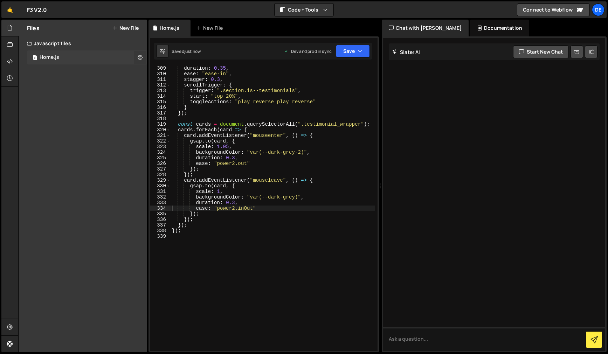
click at [136, 55] on button at bounding box center [140, 57] width 13 height 13
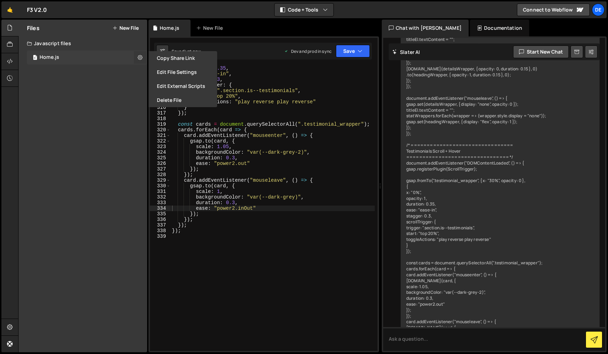
scroll to position [2419, 0]
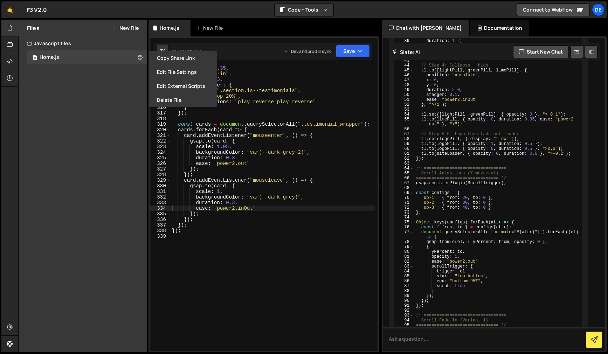
drag, startPoint x: 85, startPoint y: 100, endPoint x: 86, endPoint y: 90, distance: 10.2
click at [85, 98] on div "Files New File Javascript files 0 Home.js 0 CSS files Copy share link Edit File…" at bounding box center [83, 186] width 129 height 333
click at [47, 59] on div "Home.js" at bounding box center [50, 57] width 20 height 6
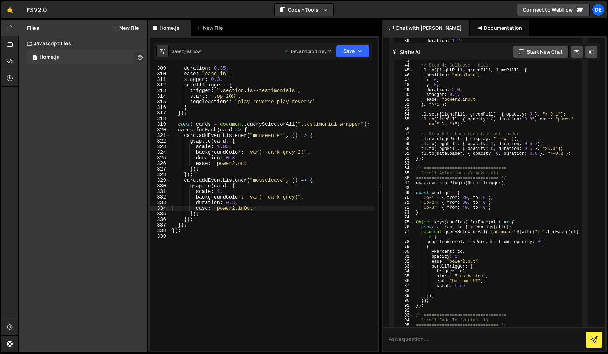
click at [137, 56] on button at bounding box center [140, 57] width 13 height 13
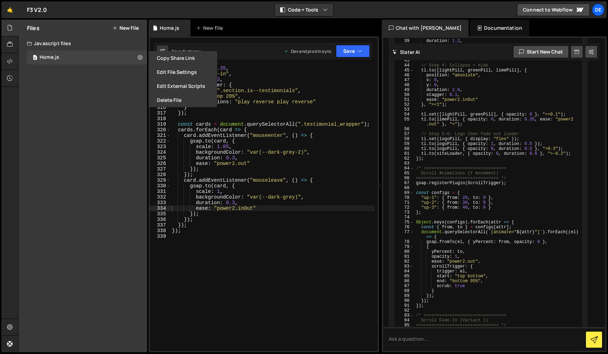
click at [92, 97] on div "Files New File Javascript files 0 Home.js 0 CSS files Copy share link Edit File…" at bounding box center [83, 186] width 129 height 333
drag, startPoint x: 81, startPoint y: 93, endPoint x: 78, endPoint y: 90, distance: 3.7
click at [80, 92] on div "Files New File Javascript files 0 Home.js 0 CSS files Copy share link Edit File…" at bounding box center [83, 186] width 129 height 333
click at [11, 59] on icon at bounding box center [10, 61] width 6 height 8
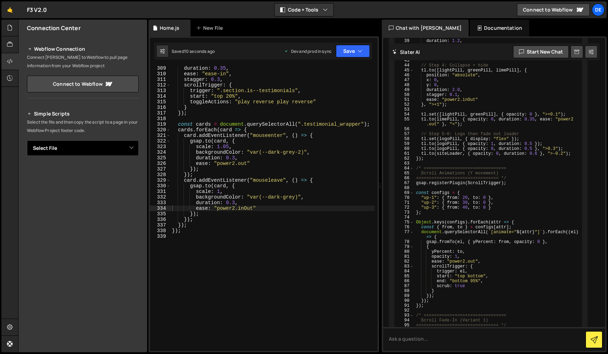
click at [115, 151] on select "Select File Home.js" at bounding box center [83, 147] width 112 height 15
select select "47022"
click at [27, 140] on select "Select File Home.js" at bounding box center [83, 147] width 112 height 15
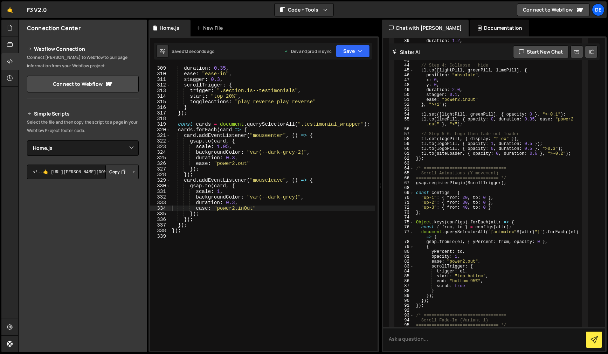
click at [130, 171] on button "Button group with nested dropdown" at bounding box center [134, 172] width 10 height 15
click at [116, 186] on link "Copy Staging Script" at bounding box center [104, 185] width 69 height 10
drag, startPoint x: 115, startPoint y: 172, endPoint x: 109, endPoint y: 172, distance: 6.0
click at [112, 172] on button "Copy" at bounding box center [117, 172] width 24 height 15
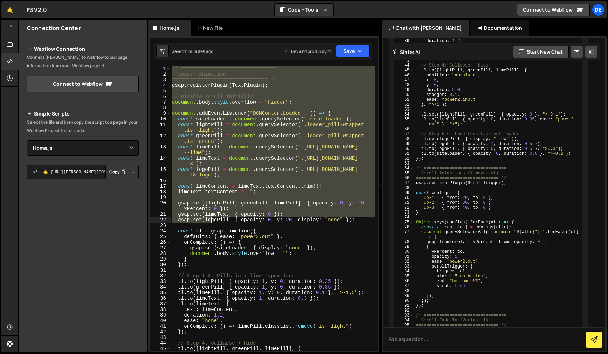
drag, startPoint x: 172, startPoint y: 67, endPoint x: 212, endPoint y: 222, distance: 160.6
click at [212, 222] on div "/* ================================ Loader Animation ==========================…" at bounding box center [273, 214] width 204 height 296
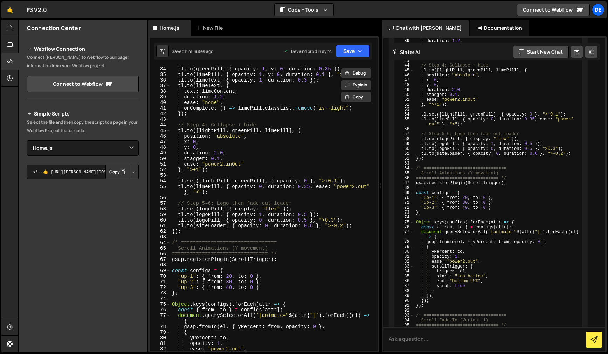
scroll to position [233, 0]
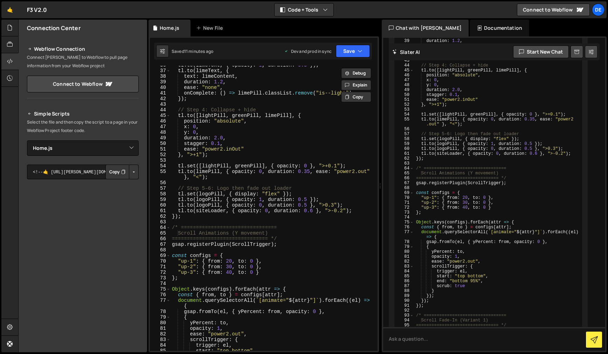
click at [185, 216] on div "tl . to ( limeText , { opacity : 1 , duration : 0.3 }) ; tl . to ( limeText , {…" at bounding box center [273, 210] width 204 height 296
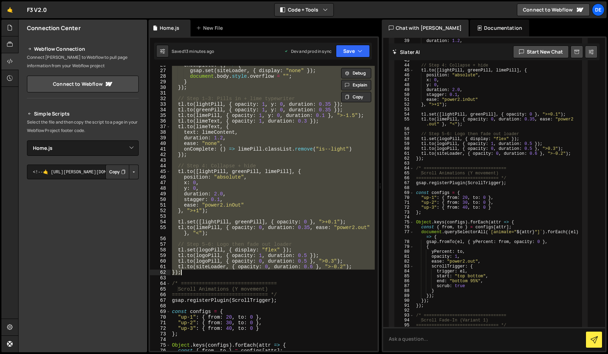
scroll to position [177, 0]
paste textarea
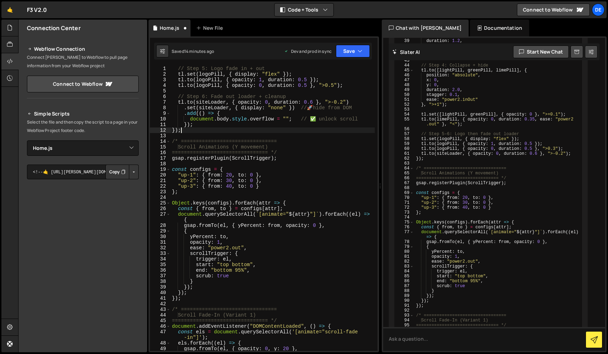
scroll to position [0, 0]
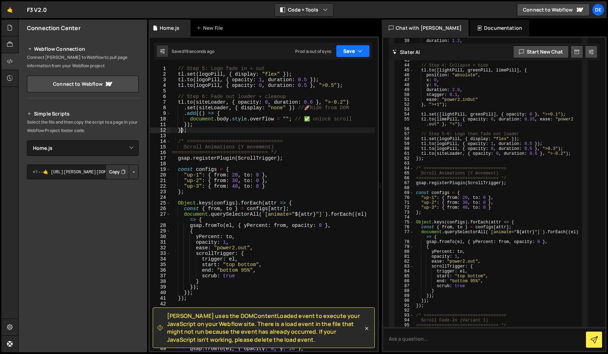
click at [359, 49] on icon "button" at bounding box center [360, 51] width 5 height 7
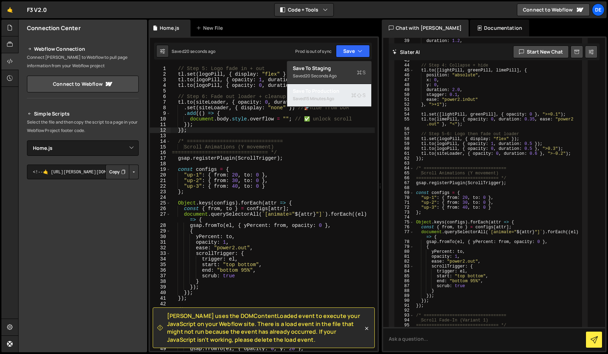
click at [332, 95] on div "Saved 15 minutes ago" at bounding box center [329, 99] width 73 height 8
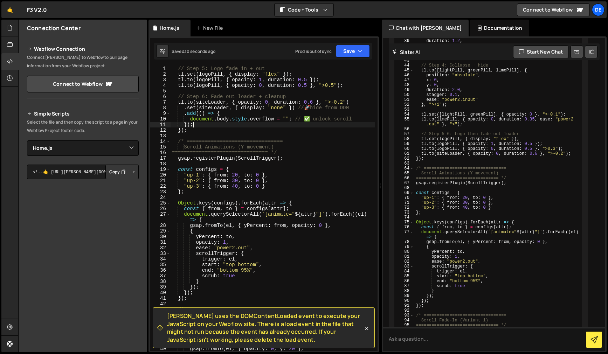
click at [235, 126] on div "// Step 5: Logo fade in + out tl . set ( logoPill , { display : "flex" }) ; tl …" at bounding box center [273, 214] width 204 height 296
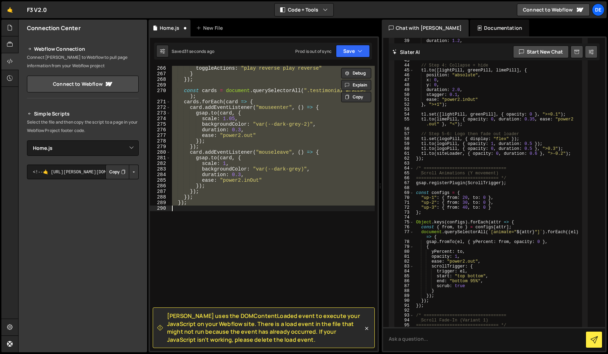
scroll to position [1626, 0]
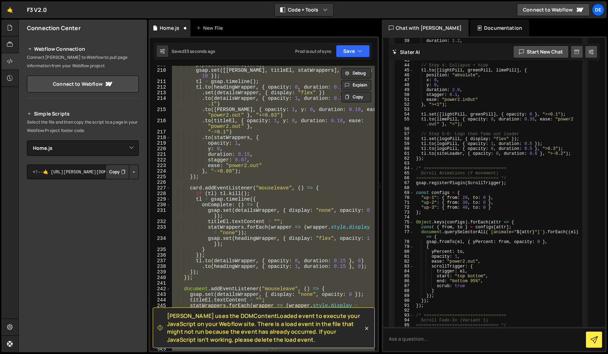
type textarea "});"
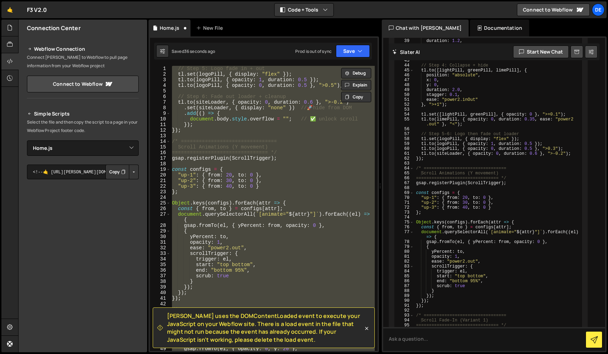
scroll to position [0, 0]
click at [274, 164] on div "// Step 5: Logo fade in + out tl . set ( logoPill , { display : "flex" }) ; tl …" at bounding box center [273, 208] width 204 height 285
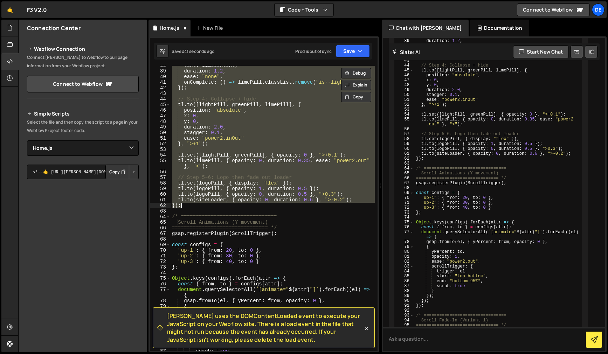
scroll to position [244, 0]
click at [223, 201] on div "text : limeContent , duration : 1.2 , ease : "none" , onComplete : ( ) => limeP…" at bounding box center [273, 208] width 204 height 285
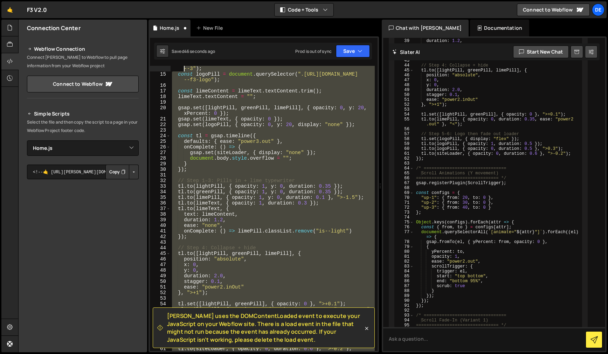
scroll to position [0, 0]
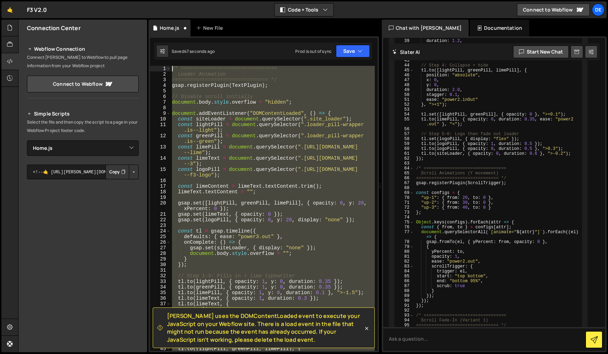
drag, startPoint x: 187, startPoint y: 209, endPoint x: 173, endPoint y: 51, distance: 157.9
click at [173, 51] on div "Debug Explain Copy Home.js New File Saved 47 seconds ago Prod is out of sync Up…" at bounding box center [264, 186] width 231 height 333
type textarea "/* ================================ Loader Animation"
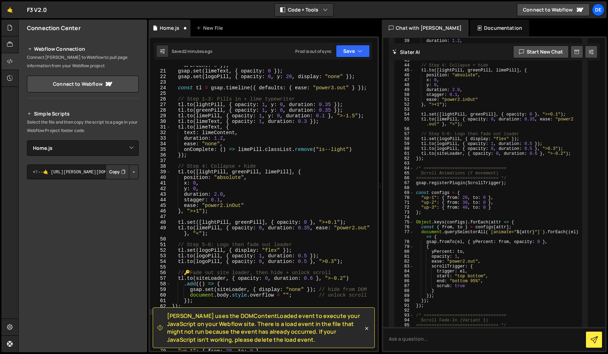
scroll to position [164, 0]
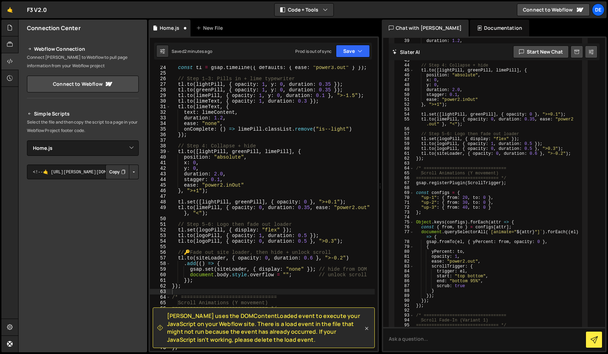
click at [365, 326] on icon at bounding box center [366, 328] width 7 height 7
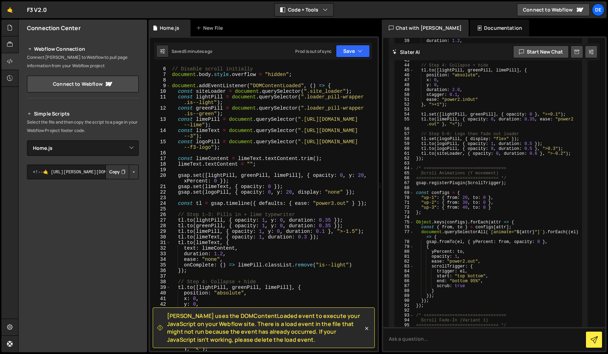
scroll to position [28, 0]
drag, startPoint x: 367, startPoint y: 329, endPoint x: 277, endPoint y: 326, distance: 89.4
click at [366, 329] on icon at bounding box center [366, 328] width 7 height 7
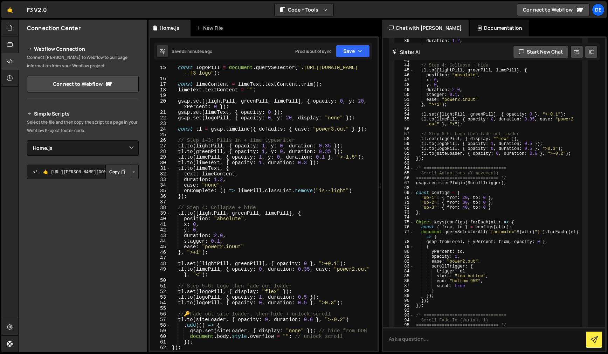
scroll to position [101, 0]
drag, startPoint x: 241, startPoint y: 248, endPoint x: 206, endPoint y: 250, distance: 34.7
click at [206, 250] on div "const limeText = document . querySelector ( ".[URL][DOMAIN_NAME] --3" ) ; const…" at bounding box center [273, 206] width 204 height 302
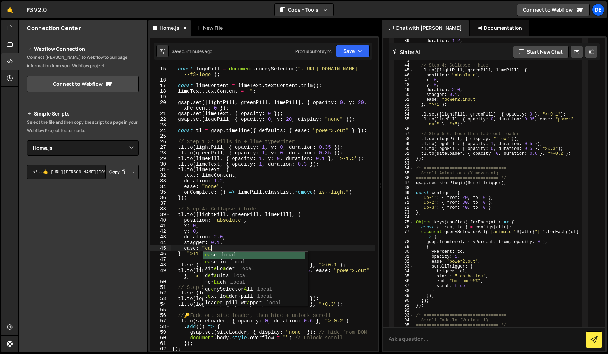
scroll to position [0, 3]
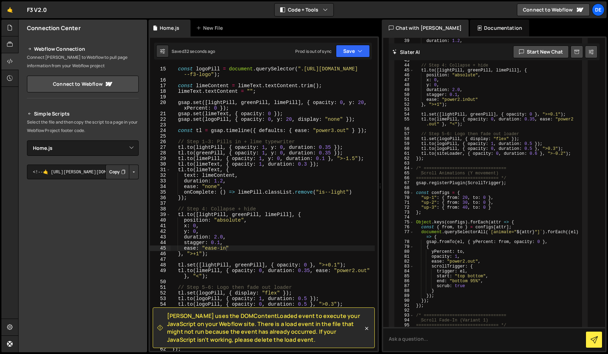
drag, startPoint x: 367, startPoint y: 328, endPoint x: 358, endPoint y: 324, distance: 10.2
click at [367, 328] on icon at bounding box center [366, 328] width 7 height 7
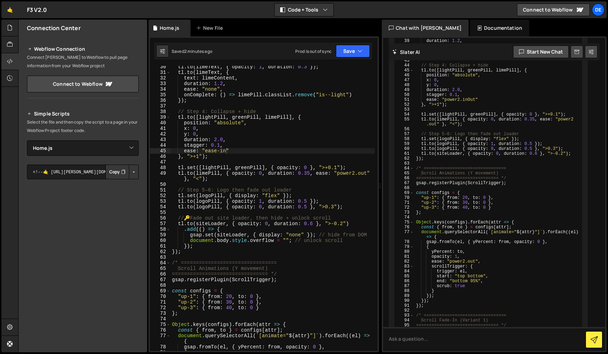
scroll to position [213, 0]
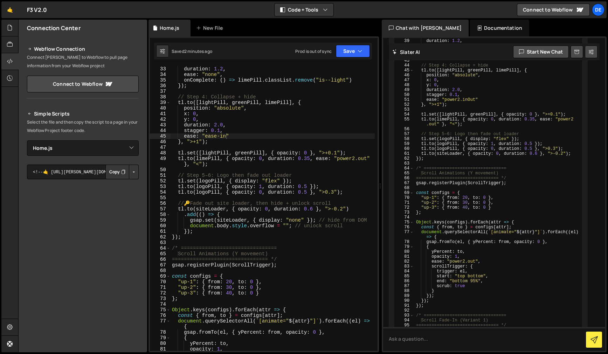
click at [305, 187] on div "text : limeContent , duration : 1.2 , ease : "none" , onComplete : ( ) => limeP…" at bounding box center [273, 209] width 204 height 296
drag, startPoint x: 303, startPoint y: 178, endPoint x: 304, endPoint y: 192, distance: 13.7
click at [303, 178] on div "text : limeContent , duration : 1.2 , ease : "none" , onComplete : ( ) => limeP…" at bounding box center [273, 209] width 204 height 296
drag, startPoint x: 305, startPoint y: 192, endPoint x: 301, endPoint y: 213, distance: 21.4
click at [305, 193] on div "text : limeContent , duration : 1.2 , ease : "none" , onComplete : ( ) => limeP…" at bounding box center [273, 209] width 204 height 296
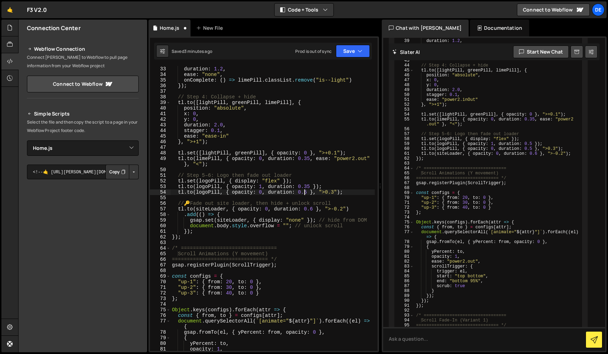
scroll to position [0, 9]
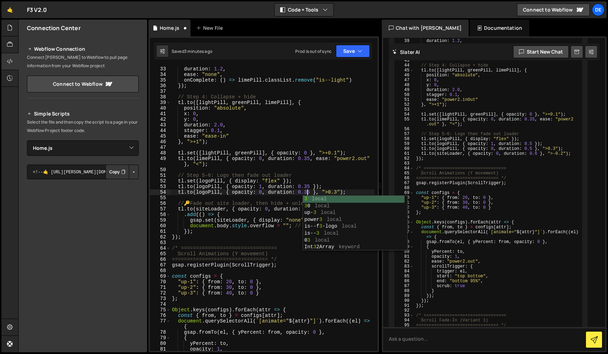
click at [303, 140] on div "text : limeContent , duration : 1.2 , ease : "none" , onComplete : ( ) => limeP…" at bounding box center [273, 209] width 204 height 296
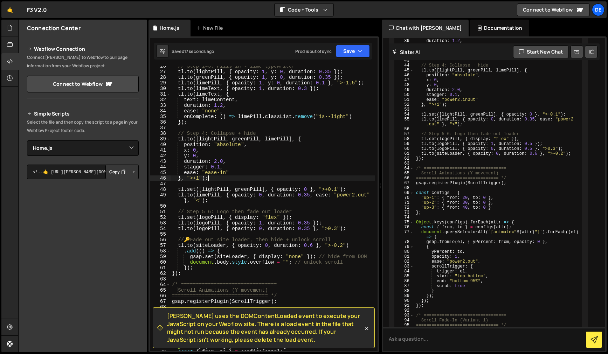
scroll to position [176, 0]
click at [197, 201] on div "// Step 1–3: Pills in + lime typewriter tl . to ( lightPill , { opacity : 1 , y…" at bounding box center [273, 211] width 204 height 296
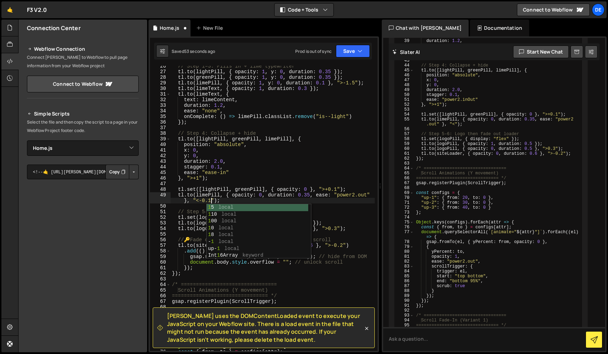
click at [235, 179] on div "// Step 1–3: Pills in + lime typewriter tl . to ( lightPill , { opacity : 1 , y…" at bounding box center [273, 211] width 204 height 296
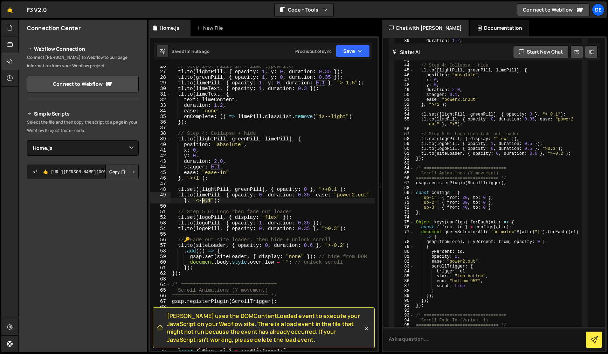
drag, startPoint x: 211, startPoint y: 201, endPoint x: 202, endPoint y: 201, distance: 8.1
click at [202, 201] on div "// Step 1–3: Pills in + lime typewriter tl . to ( lightPill , { opacity : 1 , y…" at bounding box center [273, 211] width 204 height 296
click at [305, 151] on div "// Step 1–3: Pills in + lime typewriter tl . to ( lightPill , { opacity : 1 , y…" at bounding box center [273, 211] width 204 height 296
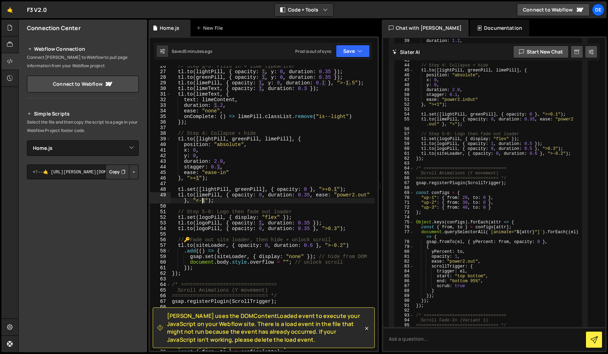
click at [203, 201] on div "// Step 1–3: Pills in + lime typewriter tl . to ( lightPill , { opacity : 1 , y…" at bounding box center [273, 211] width 204 height 296
click at [264, 192] on div "// Step 1–3: Pills in + lime typewriter tl . to ( lightPill , { opacity : 1 , y…" at bounding box center [273, 211] width 204 height 296
type textarea "[DOMAIN_NAME](limePill, { opacity: 0, duration: 0.35, ease: "power2.out" }, "<-…"
click at [348, 57] on button "Save" at bounding box center [353, 51] width 34 height 13
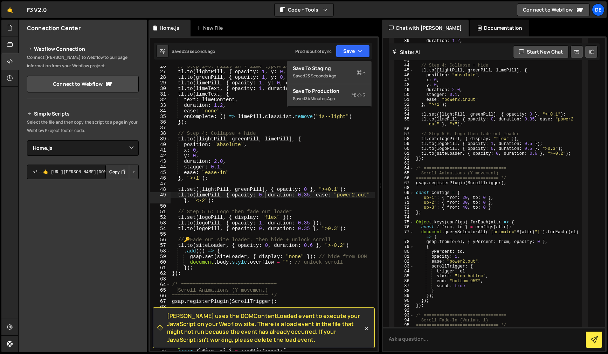
scroll to position [0, 0]
click at [327, 186] on div "// Step 1–3: Pills in + lime typewriter tl . to ( lightPill , { opacity : 1 , y…" at bounding box center [273, 211] width 204 height 296
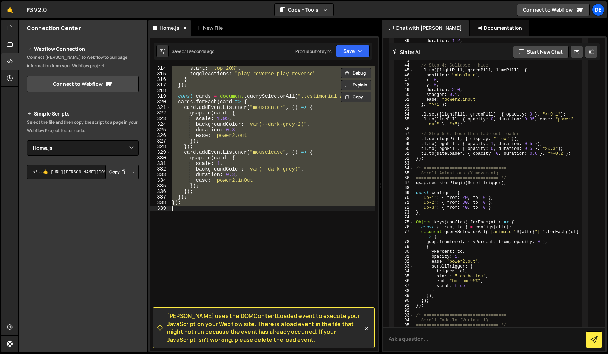
scroll to position [194, 0]
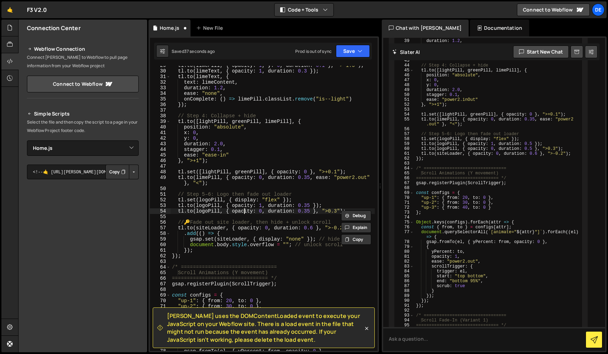
click at [246, 214] on div "tl . to ( limePill , { opacity : 1 , y : 0 , duration : 0.1 } , ">-1.5" ) ; tl …" at bounding box center [273, 211] width 204 height 296
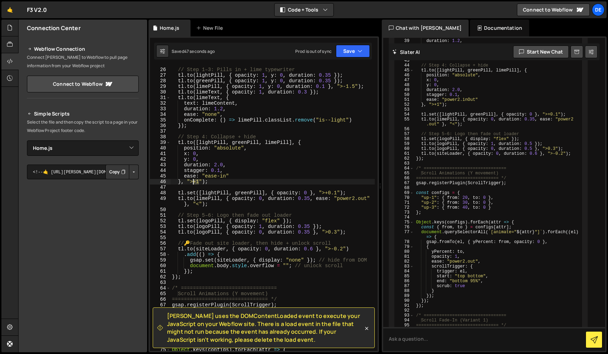
scroll to position [173, 0]
drag, startPoint x: 198, startPoint y: 183, endPoint x: 203, endPoint y: 190, distance: 8.6
click at [195, 183] on div "// Step 1–3: Pills in + lime typewriter tl . to ( lightPill , { opacity : 1 , y…" at bounding box center [273, 209] width 204 height 296
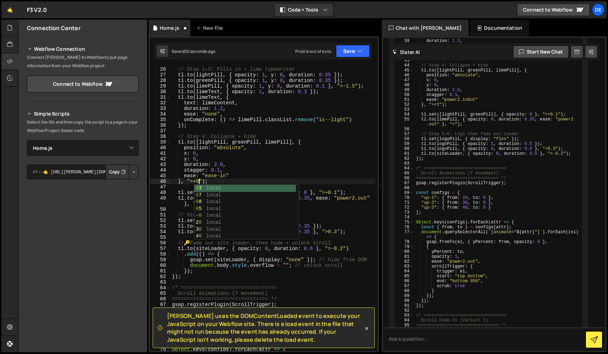
scroll to position [0, 2]
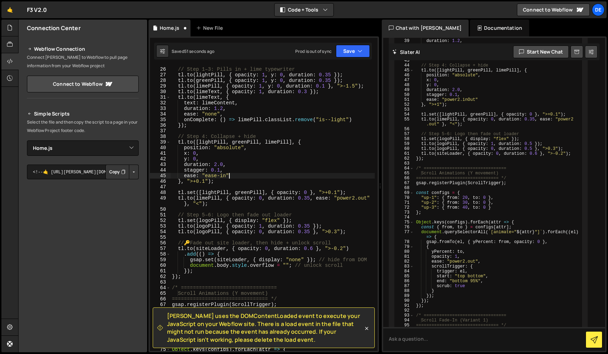
click at [239, 176] on div "// Step 1–3: Pills in + lime typewriter tl . to ( lightPill , { opacity : 1 , y…" at bounding box center [273, 209] width 204 height 296
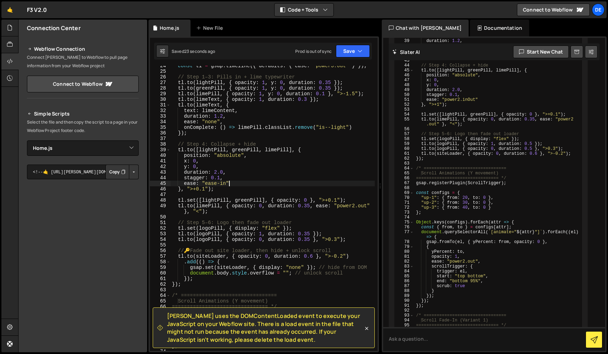
click at [307, 201] on div "const tl = gsap . timeline ({ defaults : { ease : "power3.out" } }) ; // Step 1…" at bounding box center [273, 211] width 204 height 296
drag, startPoint x: 197, startPoint y: 211, endPoint x: 231, endPoint y: 222, distance: 36.0
click at [197, 211] on div "const tl = gsap . timeline ({ defaults : { ease : "power3.out" } }) ; // Step 1…" at bounding box center [273, 211] width 204 height 296
paste textarea "-0.3"
click at [253, 212] on div "const tl = gsap . timeline ({ defaults : { ease : "power3.out" } }) ; // Step 1…" at bounding box center [273, 211] width 204 height 296
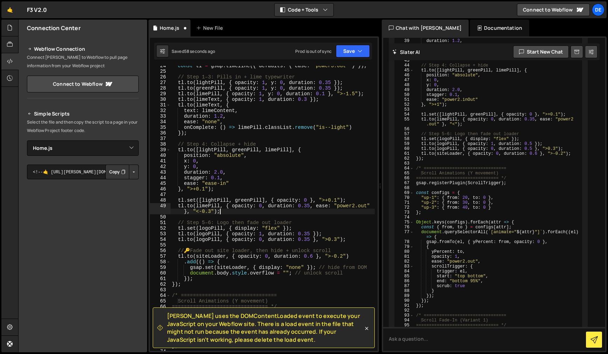
click at [256, 184] on div "const tl = gsap . timeline ({ defaults : { ease : "power3.out" } }) ; // Step 1…" at bounding box center [273, 211] width 204 height 296
drag, startPoint x: 197, startPoint y: 188, endPoint x: 184, endPoint y: 189, distance: 13.7
click at [181, 188] on div "const tl = gsap . timeline ({ defaults : { ease : "power3.out" } }) ; // Step 1…" at bounding box center [273, 211] width 204 height 296
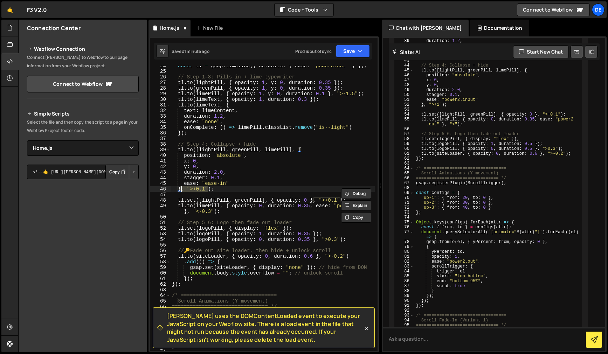
scroll to position [0, 1]
click at [248, 184] on div "const tl = gsap . timeline ({ defaults : { ease : "power3.out" } }) ; // Step 1…" at bounding box center [273, 211] width 204 height 296
click at [276, 231] on div "const tl = gsap . timeline ({ defaults : { ease : "power3.out" } }) ; // Step 1…" at bounding box center [273, 211] width 204 height 296
click at [201, 210] on div "const tl = gsap . timeline ({ defaults : { ease : "power3.out" } }) ; // Step 1…" at bounding box center [273, 211] width 204 height 296
drag, startPoint x: 342, startPoint y: 200, endPoint x: 317, endPoint y: 201, distance: 24.9
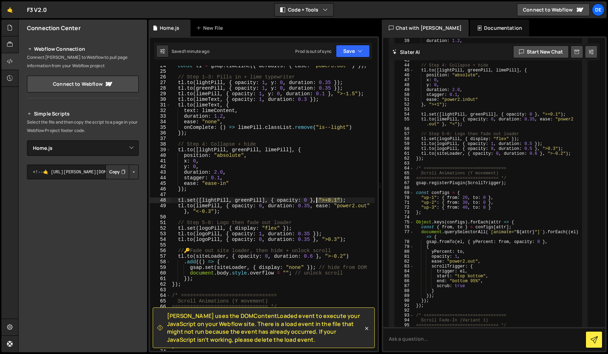
click at [316, 201] on div "const tl = gsap . timeline ({ defaults : { ease : "power3.out" } }) ; // Step 1…" at bounding box center [273, 211] width 204 height 296
drag, startPoint x: 214, startPoint y: 212, endPoint x: 199, endPoint y: 211, distance: 15.4
click at [197, 211] on div "const tl = gsap . timeline ({ defaults : { ease : "power3.out" } }) ; // Step 1…" at bounding box center [273, 211] width 204 height 296
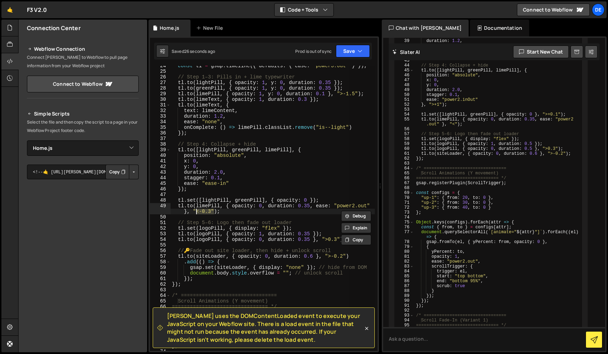
click at [214, 211] on div "const tl = gsap . timeline ({ defaults : { ease : "power3.out" } }) ; // Step 1…" at bounding box center [273, 208] width 204 height 285
drag, startPoint x: 214, startPoint y: 211, endPoint x: 241, endPoint y: 228, distance: 31.8
click at [188, 212] on div "const tl = gsap . timeline ({ defaults : { ease : "power3.out" } }) ; // Step 1…" at bounding box center [273, 211] width 204 height 296
drag, startPoint x: 340, startPoint y: 240, endPoint x: 317, endPoint y: 240, distance: 23.8
click at [317, 240] on div "const tl = gsap . timeline ({ defaults : { ease : "power3.out" } }) ; // Step 1…" at bounding box center [273, 211] width 204 height 296
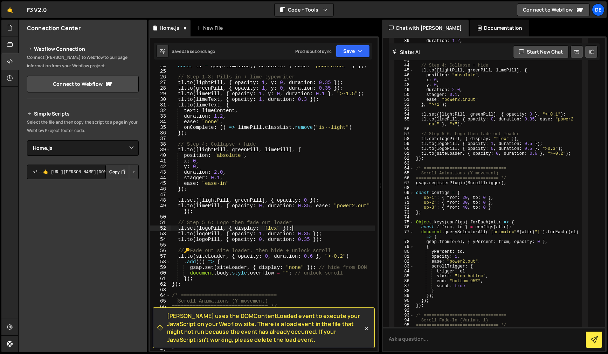
click at [331, 230] on div "const tl = gsap . timeline ({ defaults : { ease : "power3.out" } }) ; // Step 1…" at bounding box center [273, 211] width 204 height 296
drag, startPoint x: 312, startPoint y: 257, endPoint x: 321, endPoint y: 260, distance: 8.7
click at [311, 257] on div "const tl = gsap . timeline ({ defaults : { ease : "power3.out" } }) ; // Step 1…" at bounding box center [273, 211] width 204 height 296
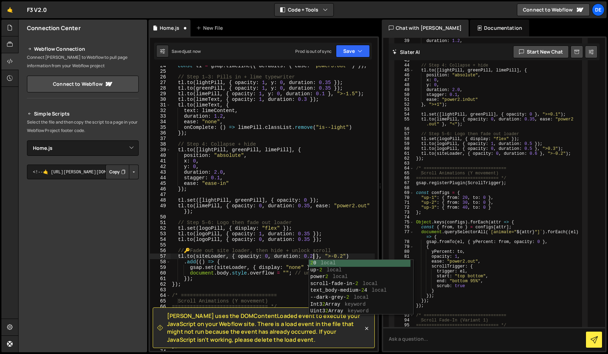
scroll to position [0, 10]
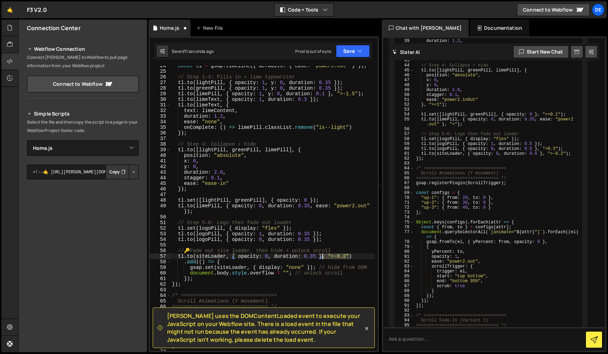
drag, startPoint x: 348, startPoint y: 256, endPoint x: 323, endPoint y: 257, distance: 24.5
click at [323, 257] on div "const tl = gsap . timeline ({ defaults : { ease : "power3.out" } }) ; // Step 1…" at bounding box center [273, 211] width 204 height 296
type textarea "[DOMAIN_NAME](siteLoader, { opacity: 0, duration: 0.35 })"
click at [341, 243] on div "const tl = gsap . timeline ({ defaults : { ease : "power3.out" } }) ; // Step 1…" at bounding box center [273, 211] width 204 height 296
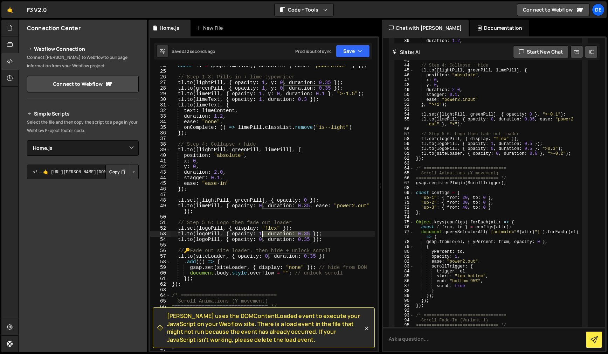
drag, startPoint x: 309, startPoint y: 233, endPoint x: 283, endPoint y: 238, distance: 26.6
click at [262, 234] on div "const tl = gsap . timeline ({ defaults : { ease : "power3.out" } }) ; // Step 1…" at bounding box center [273, 211] width 204 height 296
type textarea "[DOMAIN_NAME](logoPill, { opacity: 1, duration: 0.35 });"
click at [307, 235] on div "const tl = gsap . timeline ({ defaults : { ease : "power3.out" } }) ; // Step 1…" at bounding box center [273, 208] width 204 height 285
click at [307, 233] on div "const tl = gsap . timeline ({ defaults : { ease : "power3.out" } }) ; // Step 1…" at bounding box center [273, 211] width 204 height 296
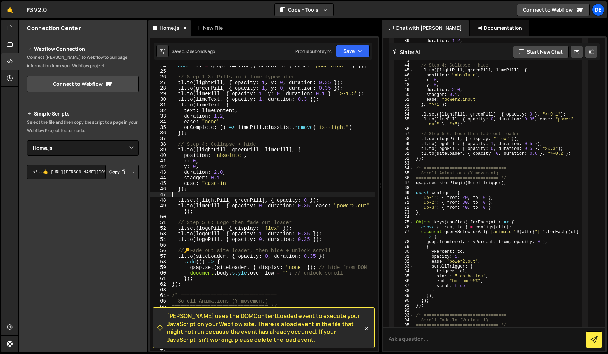
click at [237, 195] on div "const tl = gsap . timeline ({ defaults : { ease : "power3.out" } }) ; // Step 1…" at bounding box center [273, 211] width 204 height 296
click at [214, 173] on div "const tl = gsap . timeline ({ defaults : { ease : "power3.out" } }) ; // Step 1…" at bounding box center [273, 211] width 204 height 296
drag, startPoint x: 223, startPoint y: 172, endPoint x: 214, endPoint y: 172, distance: 9.5
click at [214, 172] on div "const tl = gsap . timeline ({ defaults : { ease : "power3.out" } }) ; // Step 1…" at bounding box center [273, 211] width 204 height 296
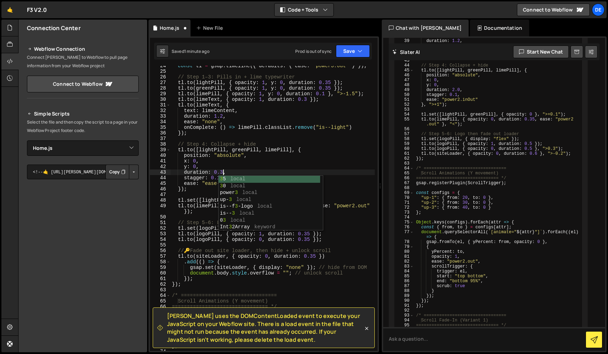
scroll to position [0, 4]
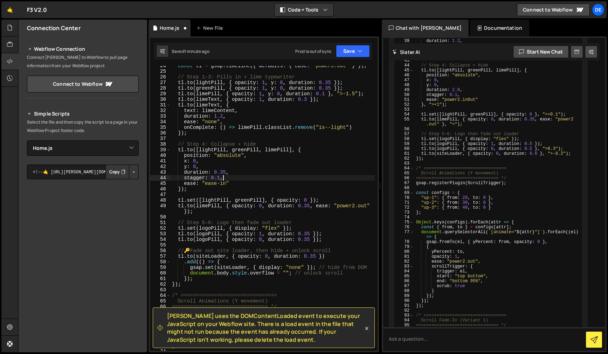
click at [277, 176] on div "const tl = gsap . timeline ({ defaults : { ease : "power3.out" } }) ; // Step 1…" at bounding box center [273, 211] width 204 height 296
drag, startPoint x: 311, startPoint y: 206, endPoint x: 269, endPoint y: 205, distance: 41.3
click at [269, 205] on div "const tl = gsap . timeline ({ defaults : { ease : "power3.out" } }) ; // Step 1…" at bounding box center [273, 211] width 204 height 296
click at [262, 206] on div "const tl = gsap . timeline ({ defaults : { ease : "power3.out" } }) ; // Step 1…" at bounding box center [273, 211] width 204 height 296
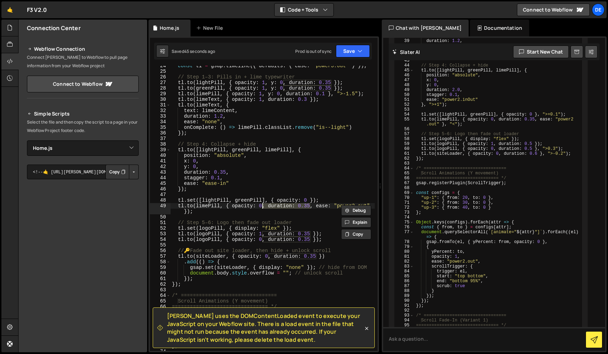
click at [306, 199] on div "const tl = gsap . timeline ({ defaults : { ease : "power3.out" } }) ; // Step 1…" at bounding box center [273, 211] width 204 height 296
paste textarea ", duration: 0.35"
click at [310, 200] on div "const tl = gsap . timeline ({ defaults : { ease : "power3.out" } }) ; // Step 1…" at bounding box center [273, 211] width 204 height 296
drag, startPoint x: 355, startPoint y: 200, endPoint x: 346, endPoint y: 200, distance: 8.8
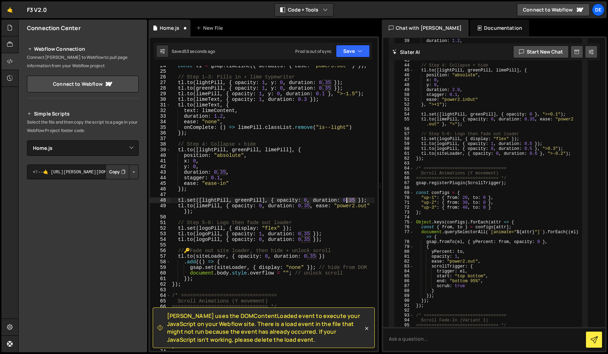
click at [346, 200] on div "const tl = gsap . timeline ({ defaults : { ease : "power3.out" } }) ; // Step 1…" at bounding box center [273, 211] width 204 height 296
click at [304, 186] on div "const tl = gsap . timeline ({ defaults : { ease : "power3.out" } }) ; // Step 1…" at bounding box center [273, 211] width 204 height 296
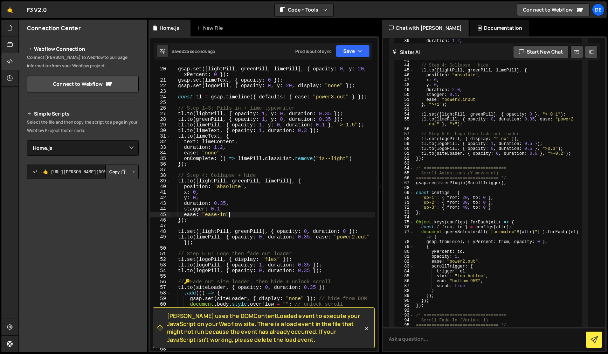
scroll to position [129, 0]
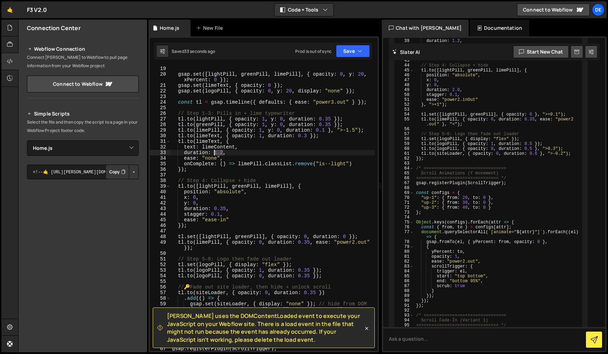
drag, startPoint x: 222, startPoint y: 152, endPoint x: 230, endPoint y: 160, distance: 11.1
click at [214, 153] on div "limeText . textContent = "" ; gsap . set ([ lightPill , greenPill , limePill ] …" at bounding box center [273, 208] width 204 height 296
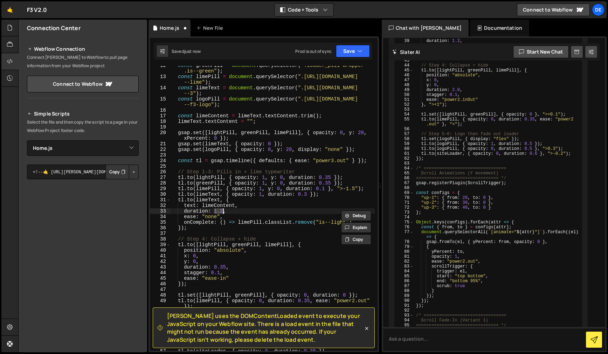
scroll to position [70, 0]
type textarea "});"
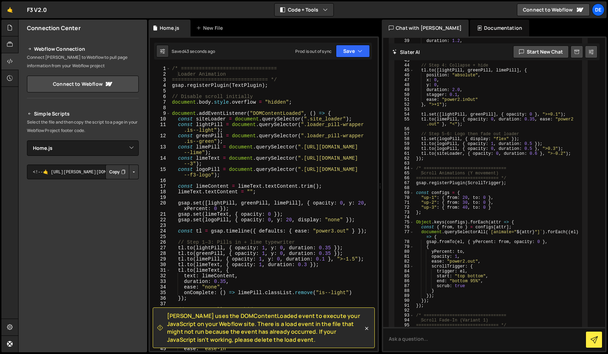
scroll to position [0, 0]
drag, startPoint x: 306, startPoint y: 205, endPoint x: 302, endPoint y: 204, distance: 3.9
click at [306, 205] on div "/* ================================ Loader Animation ==========================…" at bounding box center [273, 214] width 204 height 296
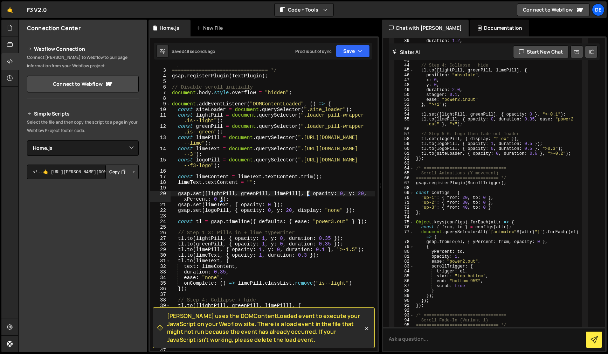
scroll to position [12, 0]
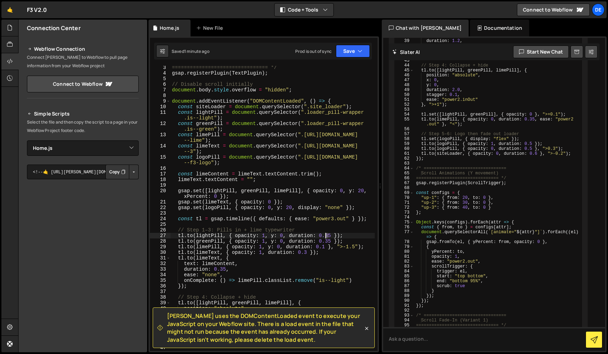
click at [326, 237] on div "================================ */ gsap . registerPlugin ( TextPlugin ) ; // D…" at bounding box center [273, 213] width 204 height 296
drag, startPoint x: 324, startPoint y: 228, endPoint x: 326, endPoint y: 236, distance: 8.1
click at [324, 229] on div "================================ */ gsap . registerPlugin ( TextPlugin ) ; // D…" at bounding box center [273, 213] width 204 height 296
drag, startPoint x: 328, startPoint y: 242, endPoint x: 321, endPoint y: 248, distance: 8.5
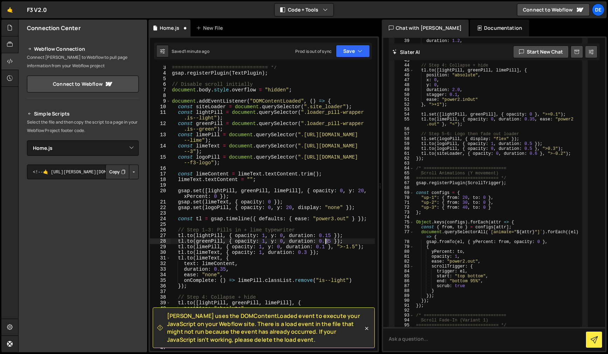
click at [326, 242] on div "================================ */ gsap . registerPlugin ( TextPlugin ) ; // D…" at bounding box center [273, 213] width 204 height 296
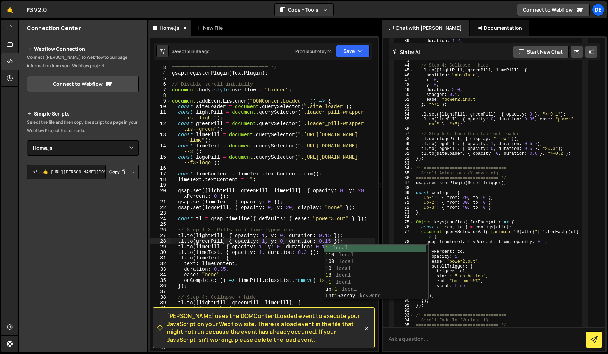
click at [321, 234] on div "================================ */ gsap . registerPlugin ( TextPlugin ) ; // D…" at bounding box center [273, 213] width 204 height 296
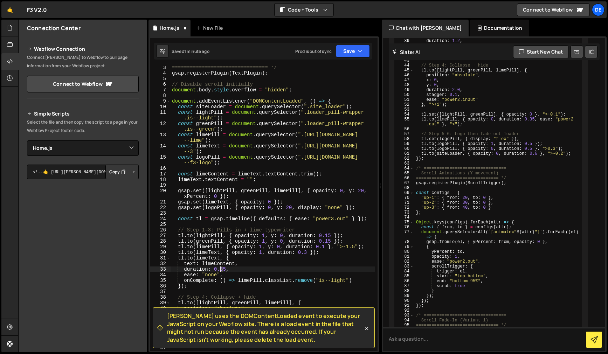
drag, startPoint x: 223, startPoint y: 270, endPoint x: 229, endPoint y: 271, distance: 5.9
click at [222, 270] on div "================================ */ gsap . registerPlugin ( TextPlugin ) ; // D…" at bounding box center [273, 213] width 204 height 296
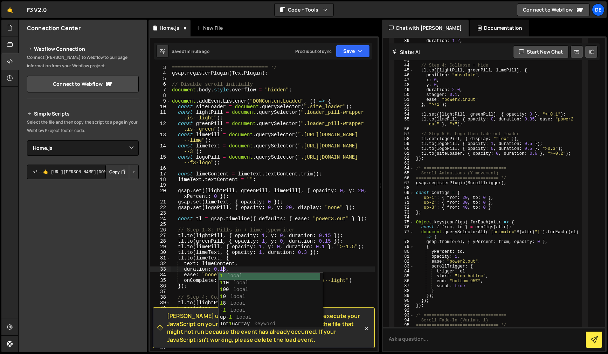
click at [292, 257] on div "================================ */ gsap . registerPlugin ( TextPlugin ) ; // D…" at bounding box center [273, 213] width 204 height 296
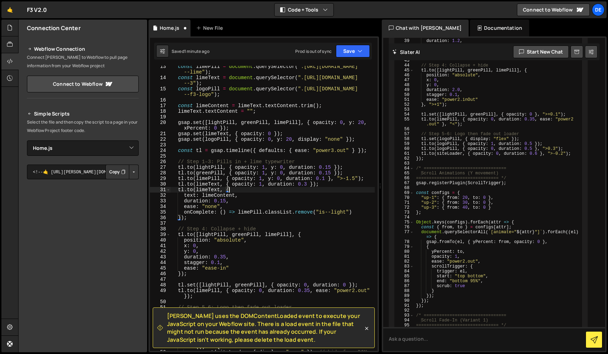
scroll to position [85, 0]
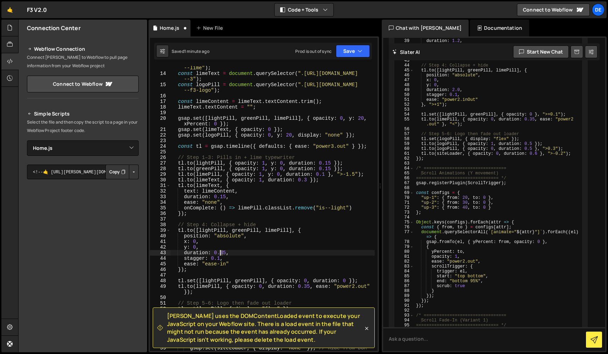
drag, startPoint x: 221, startPoint y: 254, endPoint x: 237, endPoint y: 256, distance: 15.6
click at [219, 254] on div "const limePill = document . querySelector ( ".[URL][DOMAIN_NAME] --lime" ) ; co…" at bounding box center [273, 211] width 204 height 302
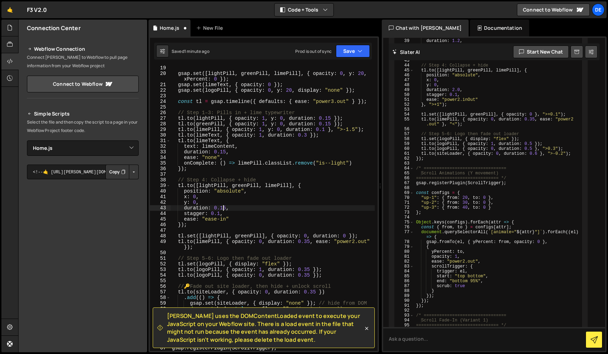
scroll to position [140, 0]
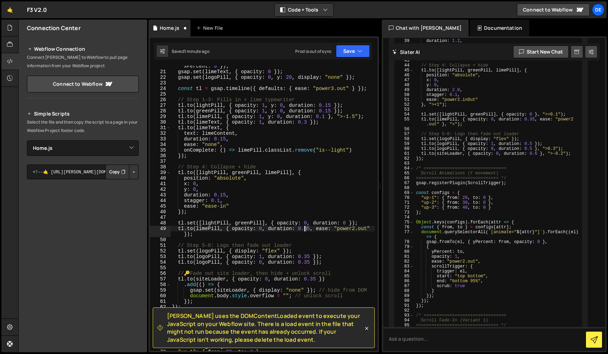
click at [303, 229] on div "gsap . set ([ lightPill , greenPill , limePill ] , { opacity : 0 , y : 20 , xPe…" at bounding box center [273, 209] width 204 height 302
click at [307, 228] on div "gsap . set ([ lightPill , greenPill , limePill ] , { opacity : 0 , y : 20 , xPe…" at bounding box center [273, 208] width 204 height 285
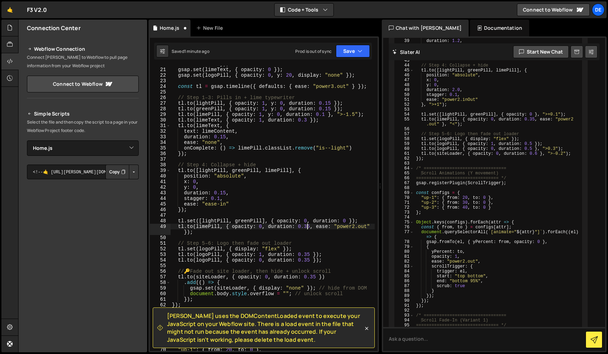
click at [307, 227] on div "gsap . set ([ lightPill , greenPill , limePill ] , { opacity : 0 , y : 20 , xPe…" at bounding box center [273, 207] width 204 height 302
click at [305, 227] on div "gsap . set ([ lightPill , greenPill , limePill ] , { opacity : 0 , y : 20 , xPe…" at bounding box center [273, 206] width 204 height 302
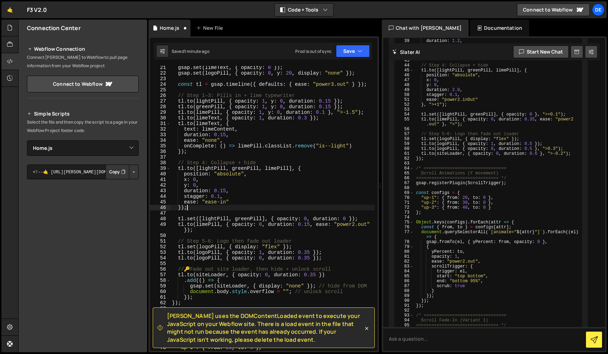
click at [322, 208] on div "gsap . set ( limeText , { opacity : 0 }) ; gsap . set ( logoPill , { opacity : …" at bounding box center [273, 213] width 204 height 296
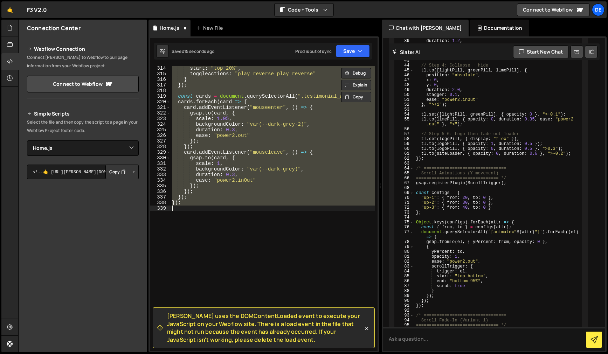
scroll to position [160, 0]
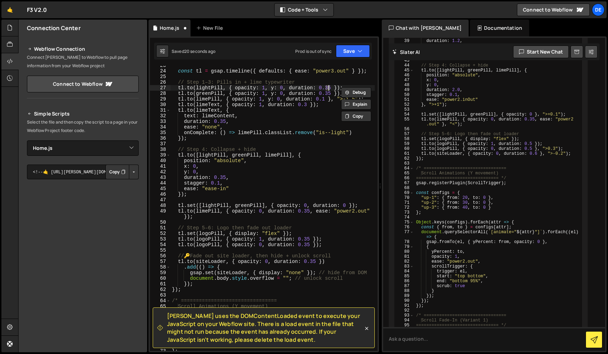
click at [327, 158] on div "const tl = gsap . timeline ({ defaults : { ease : "power3.out" } }) ; // Step 1…" at bounding box center [273, 211] width 204 height 296
drag, startPoint x: 358, startPoint y: 98, endPoint x: 333, endPoint y: 98, distance: 25.2
click at [333, 98] on div "const tl = gsap . timeline ({ defaults : { ease : "power3.out" } }) ; // Step 1…" at bounding box center [273, 210] width 204 height 296
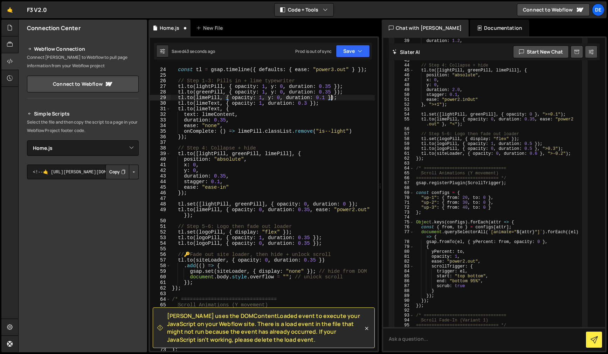
click at [335, 153] on div "const tl = gsap . timeline ({ defaults : { ease : "power3.out" } }) ; // Step 1…" at bounding box center [273, 209] width 204 height 296
type textarea "[DOMAIN_NAME]([lightPill, greenPill, limePill], {"
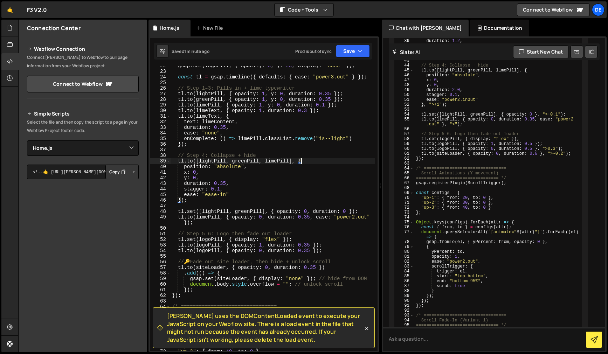
scroll to position [155, 0]
click at [367, 328] on icon at bounding box center [366, 328] width 3 height 3
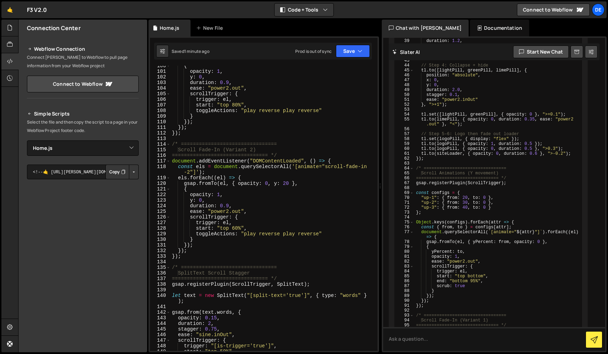
scroll to position [621, 0]
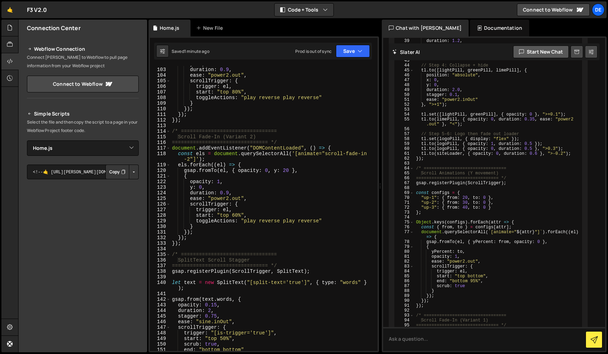
click at [548, 57] on button "Start new chat" at bounding box center [541, 52] width 56 height 13
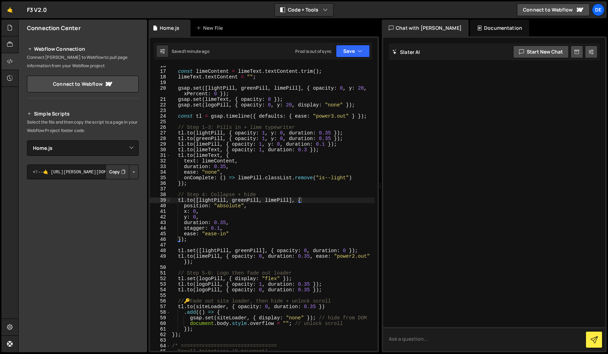
scroll to position [0, 0]
